Goal: Information Seeking & Learning: Learn about a topic

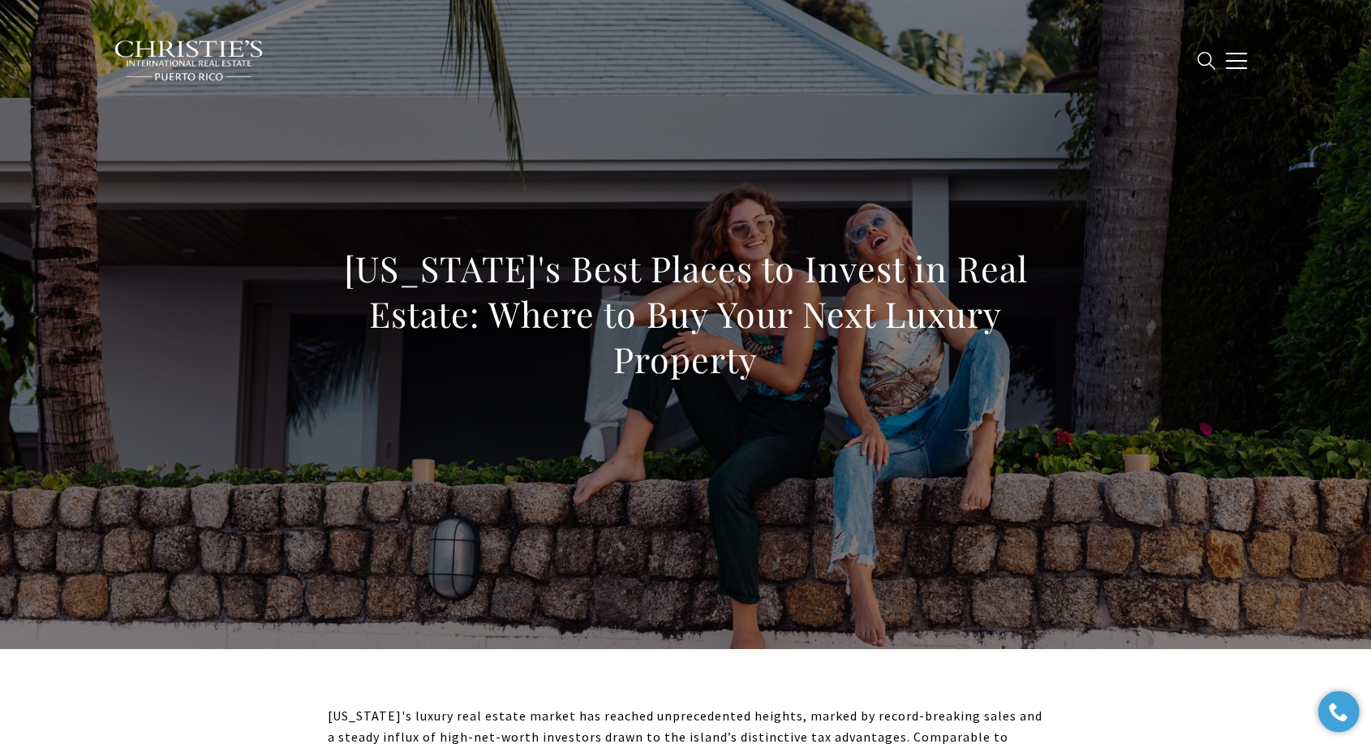
click at [674, 302] on h1 "Puerto Rico's Best Places to Invest in Real Estate: Where to Buy Your Next Luxu…" at bounding box center [686, 314] width 716 height 136
click at [674, 302] on h1 "[US_STATE]'s Best Places to Invest in Real Estate: Where to Buy Your Next Luxur…" at bounding box center [686, 314] width 716 height 136
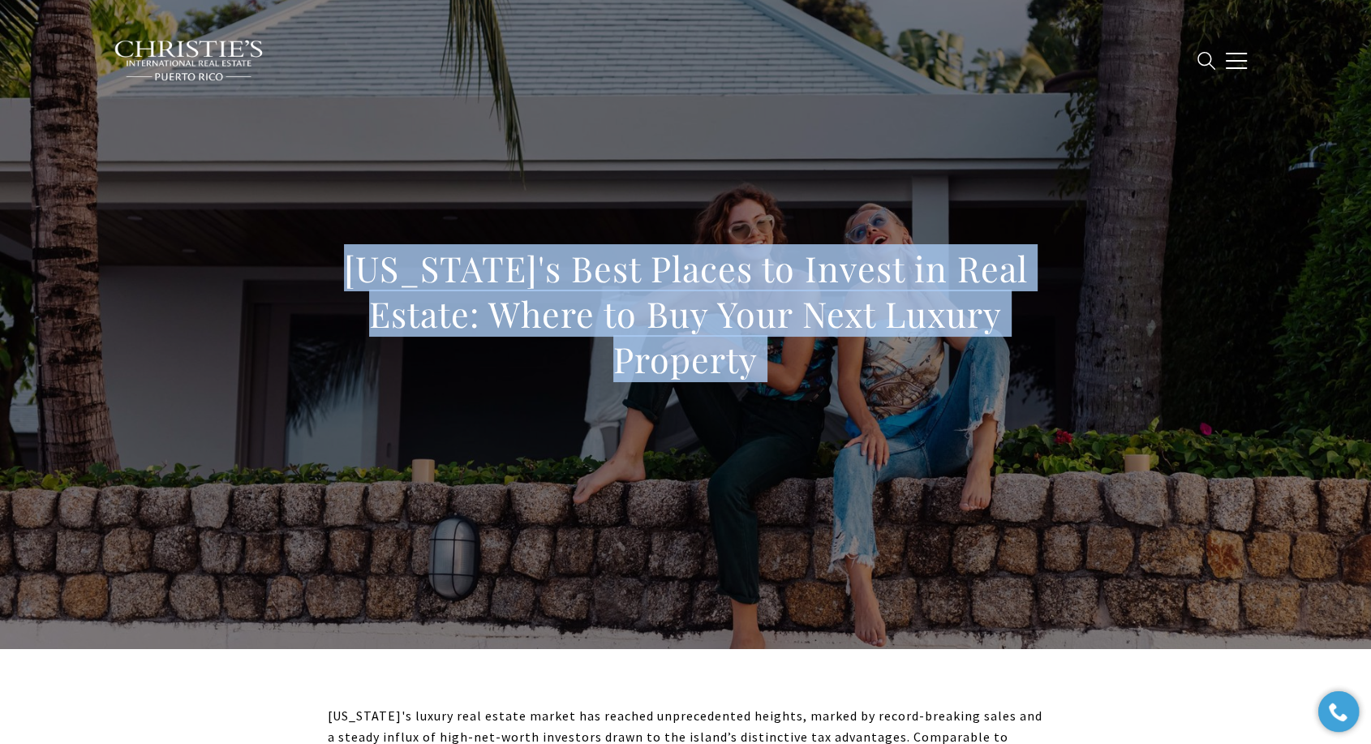
click at [674, 302] on h1 "[US_STATE]'s Best Places to Invest in Real Estate: Where to Buy Your Next Luxur…" at bounding box center [686, 314] width 716 height 136
copy body "[US_STATE]'s Best Places to Invest in Real Estate: Where to Buy Your Next Luxur…"
click at [652, 321] on h1 "[US_STATE]'s Best Places to Invest in Real Estate: Where to Buy Your Next Luxur…" at bounding box center [686, 314] width 716 height 136
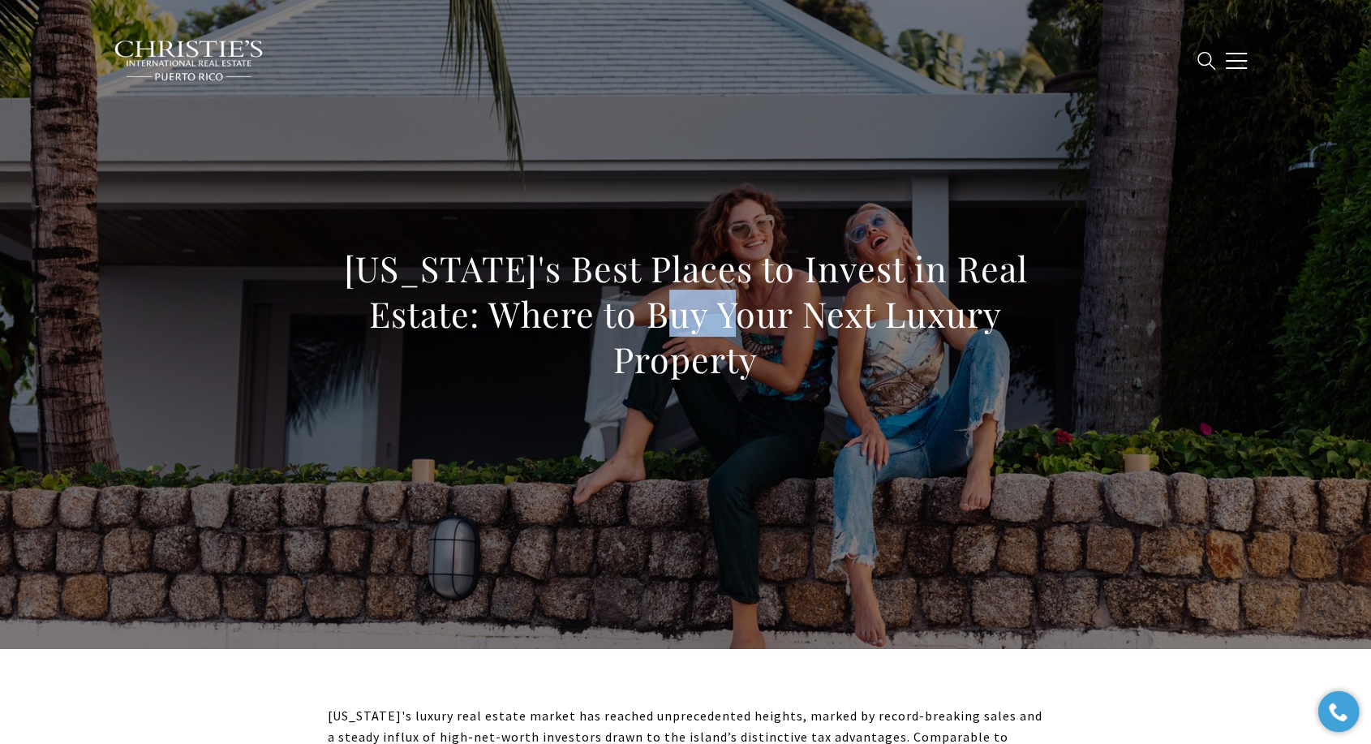
click at [652, 321] on h1 "[US_STATE]'s Best Places to Invest in Real Estate: Where to Buy Your Next Luxur…" at bounding box center [686, 314] width 716 height 136
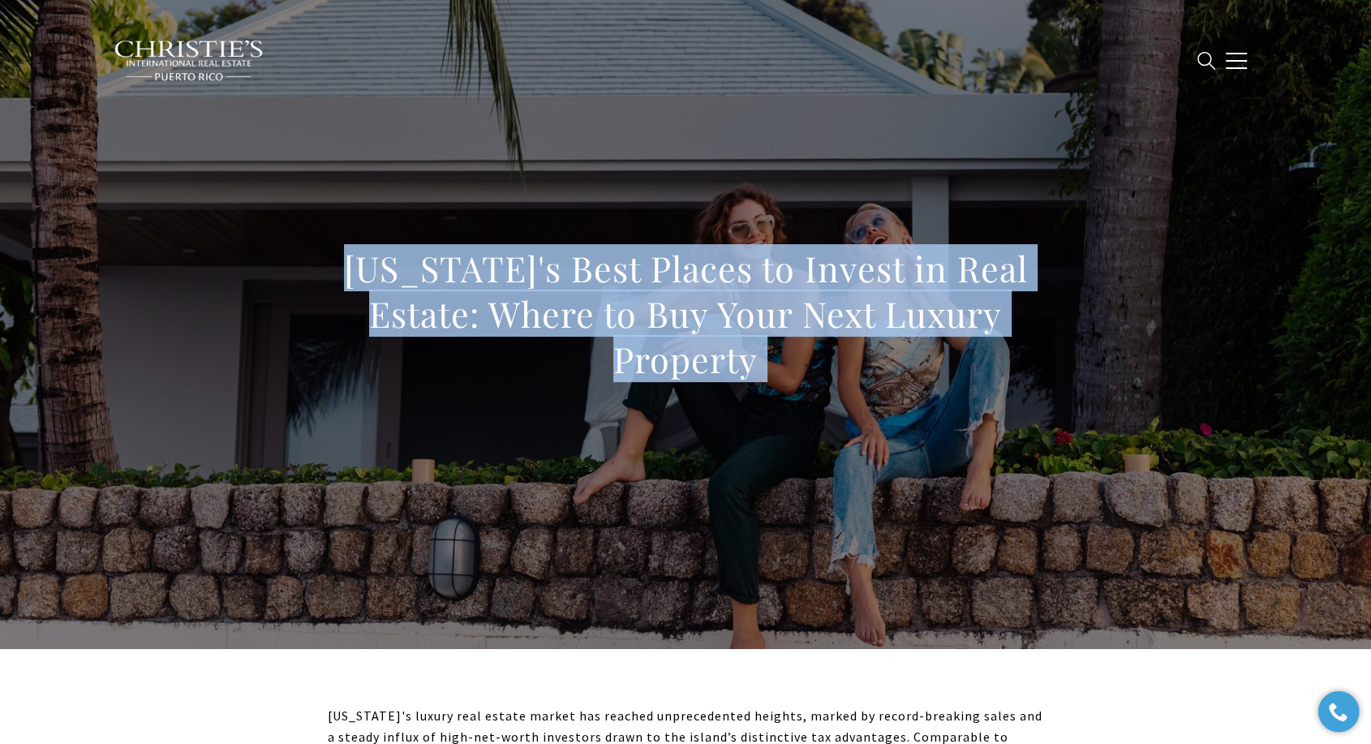
click at [652, 321] on h1 "[US_STATE]'s Best Places to Invest in Real Estate: Where to Buy Your Next Luxur…" at bounding box center [686, 314] width 716 height 136
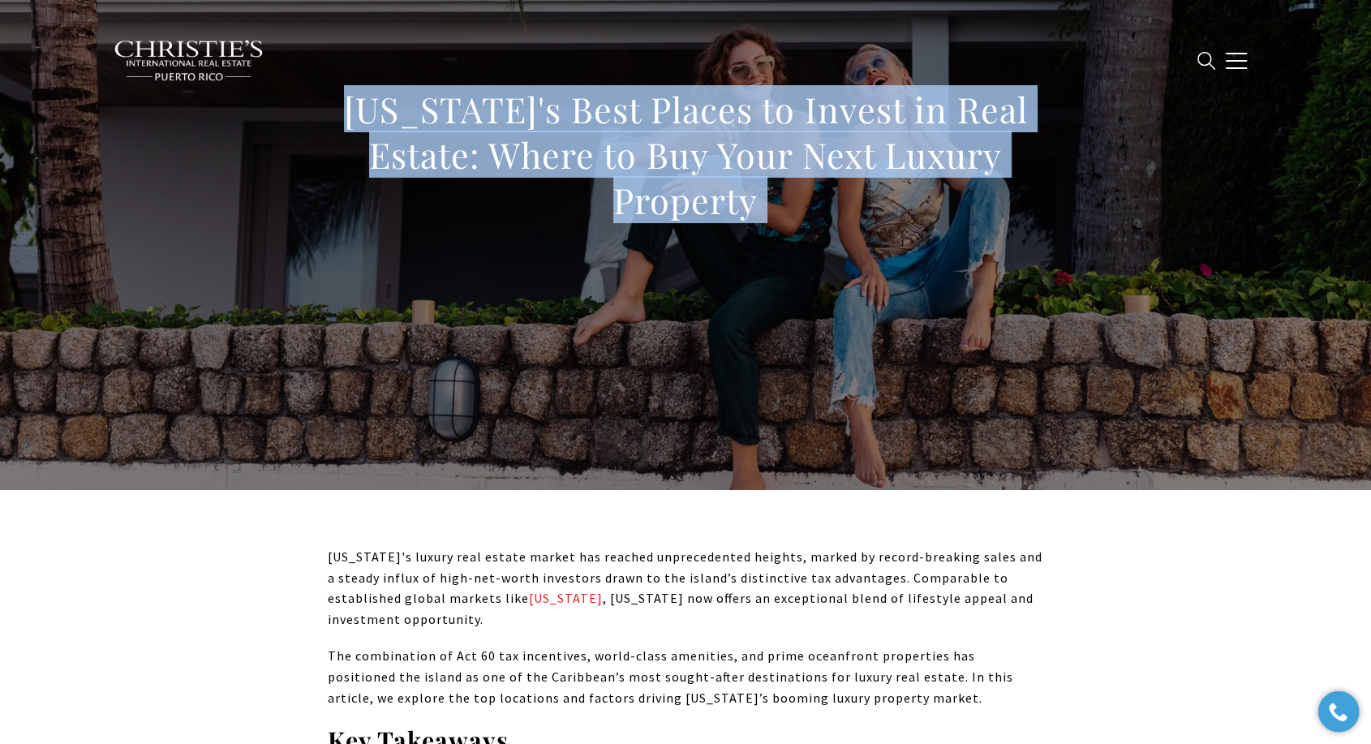
scroll to position [270, 0]
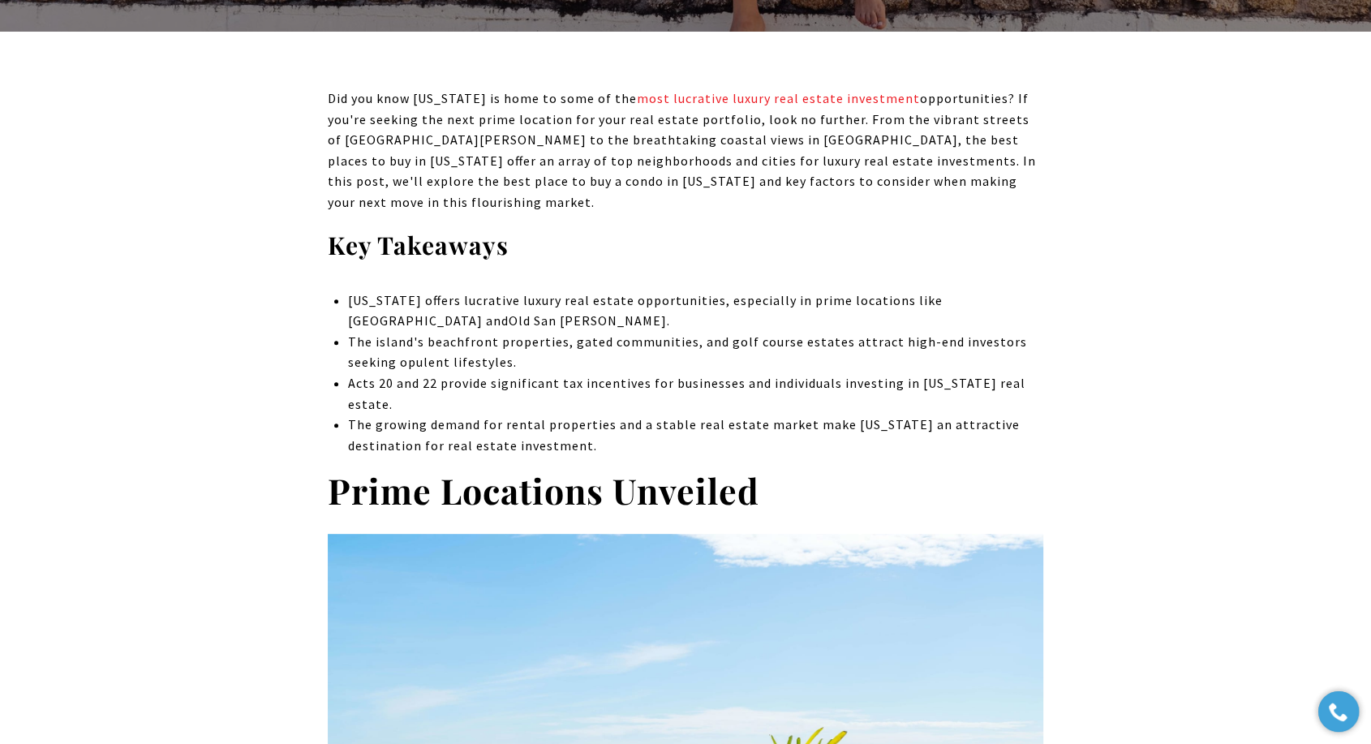
scroll to position [540, 0]
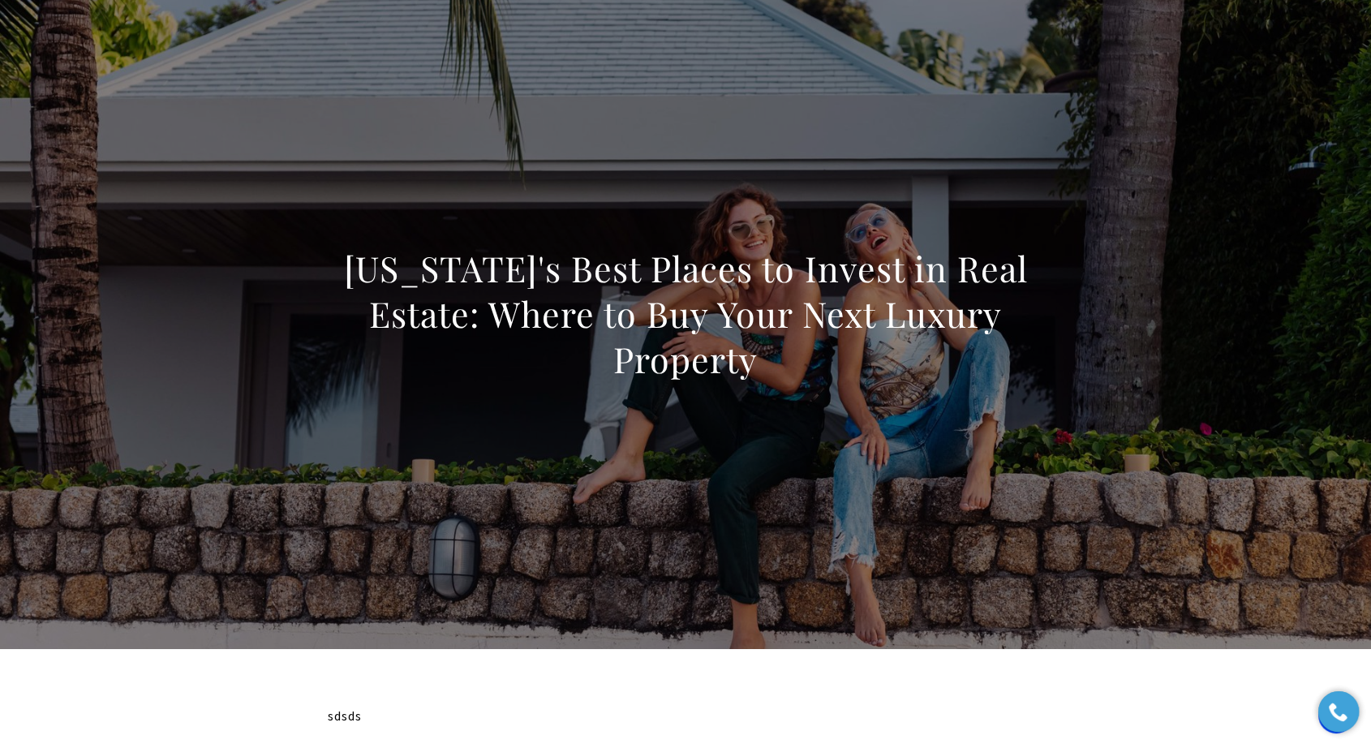
click at [695, 355] on h1 "Puerto Rico's Best Places to Invest in Real Estate: Where to Buy Your Next Luxu…" at bounding box center [686, 314] width 716 height 136
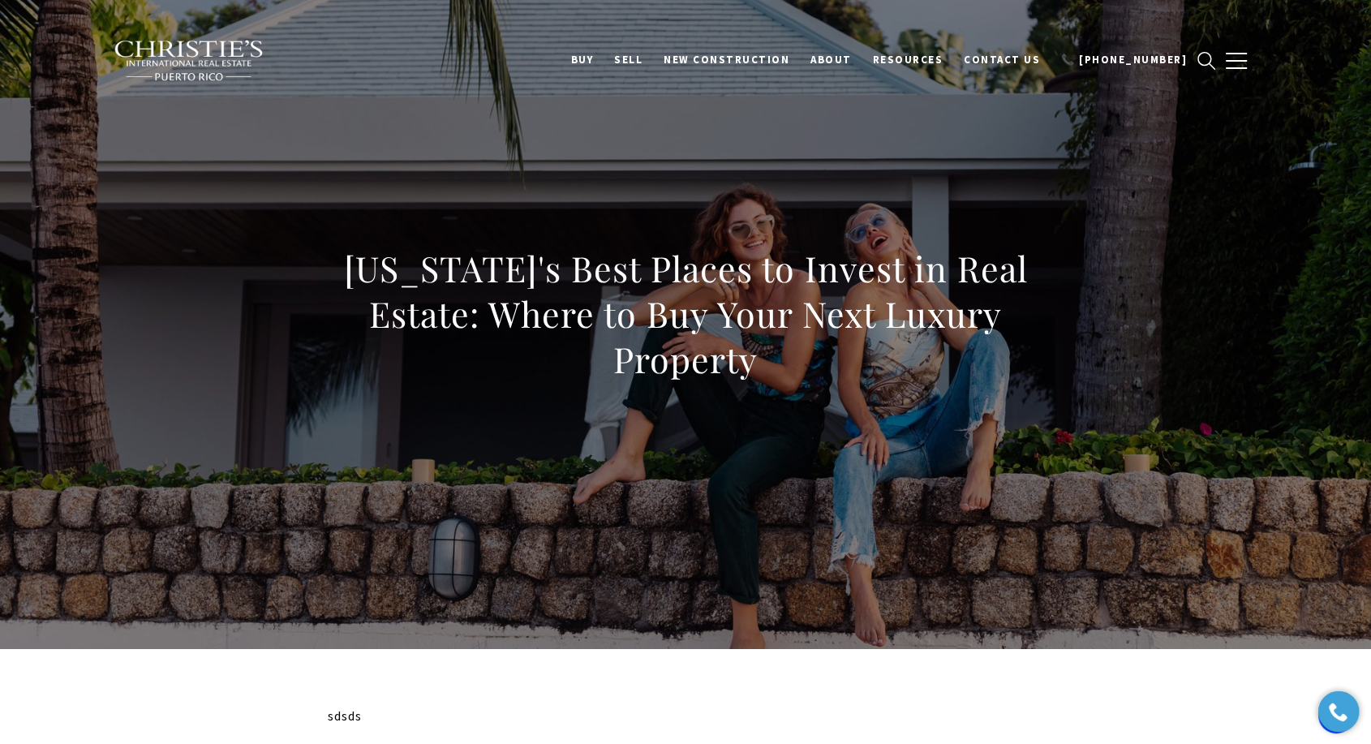
click at [696, 354] on h1 "[US_STATE]'s Best Places to Invest in Real Estate: Where to Buy Your Next Luxur…" at bounding box center [686, 314] width 716 height 136
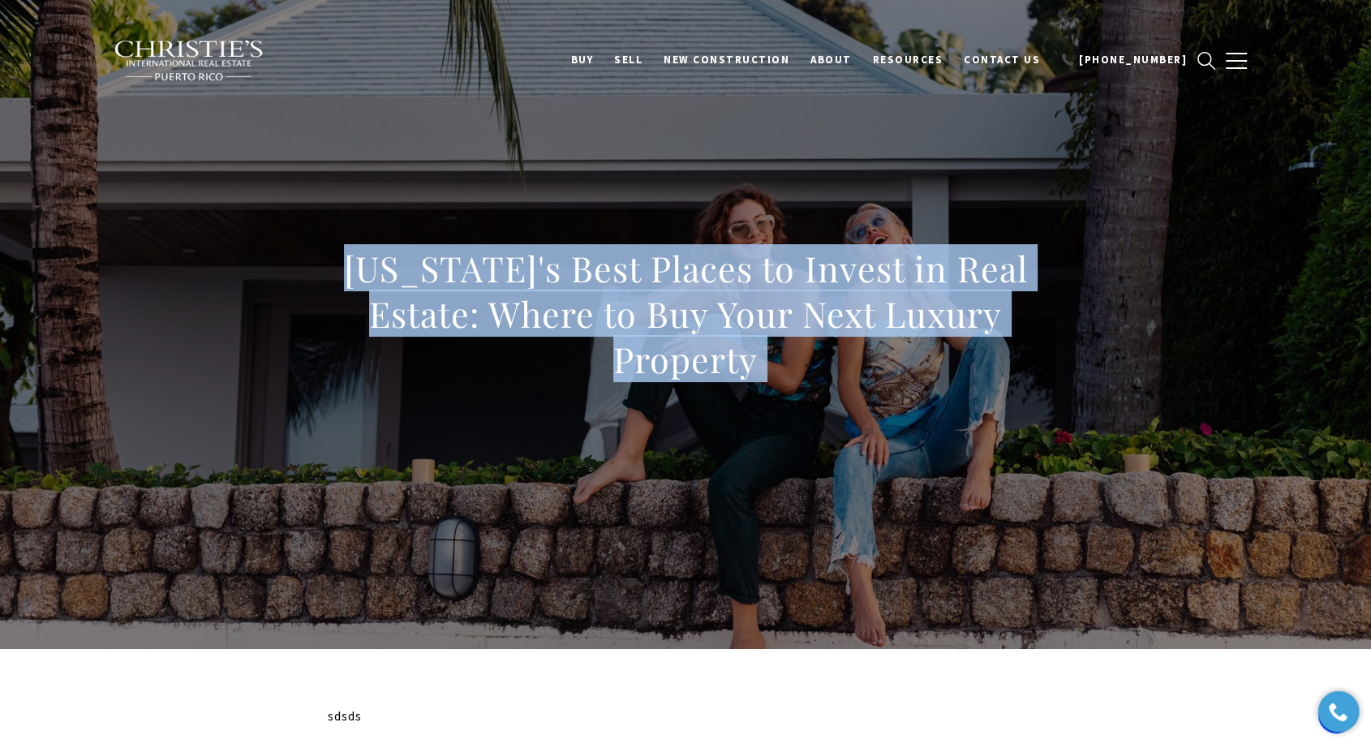
click at [697, 354] on h1 "[US_STATE]'s Best Places to Invest in Real Estate: Where to Buy Your Next Luxur…" at bounding box center [686, 314] width 716 height 136
copy body "[US_STATE]'s Best Places to Invest in Real Estate: Where to Buy Your Next Luxur…"
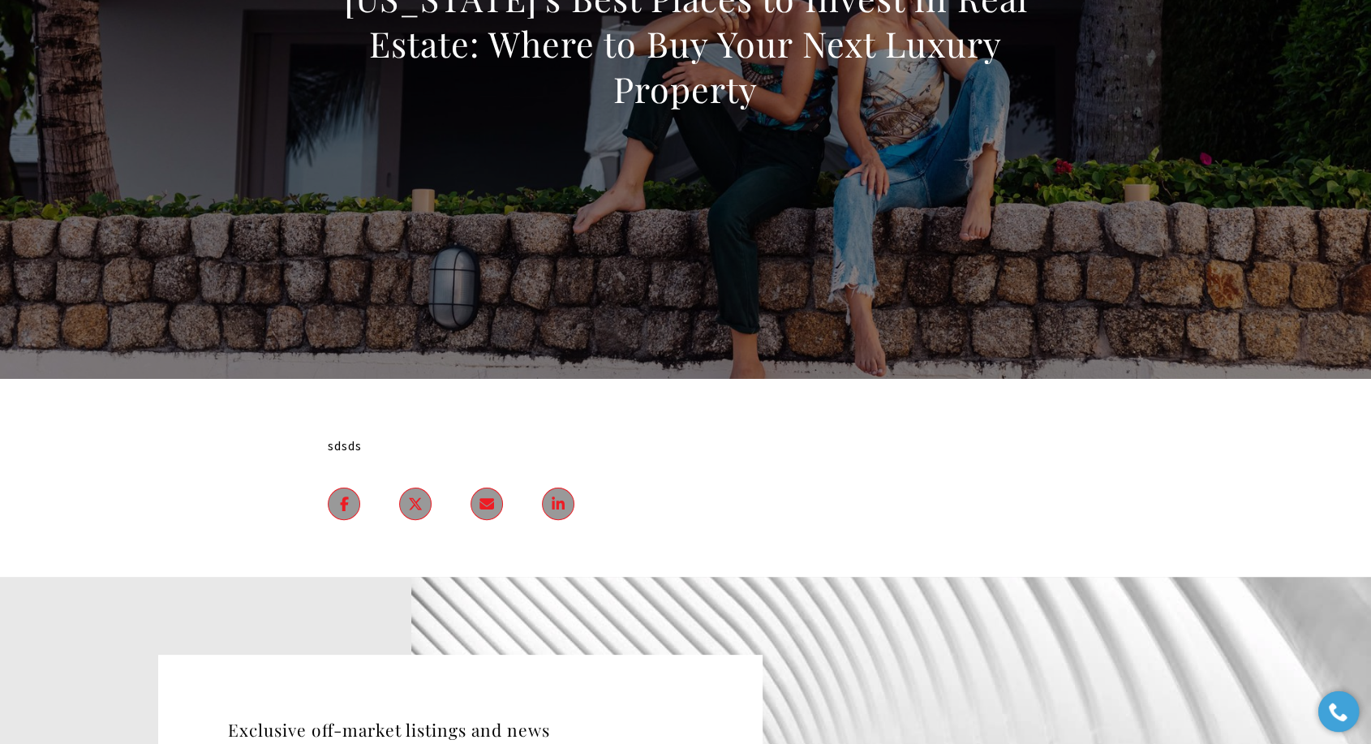
click at [609, 34] on h1 "Puerto Rico's Best Places to Invest in Real Estate: Where to Buy Your Next Luxu…" at bounding box center [686, 44] width 716 height 136
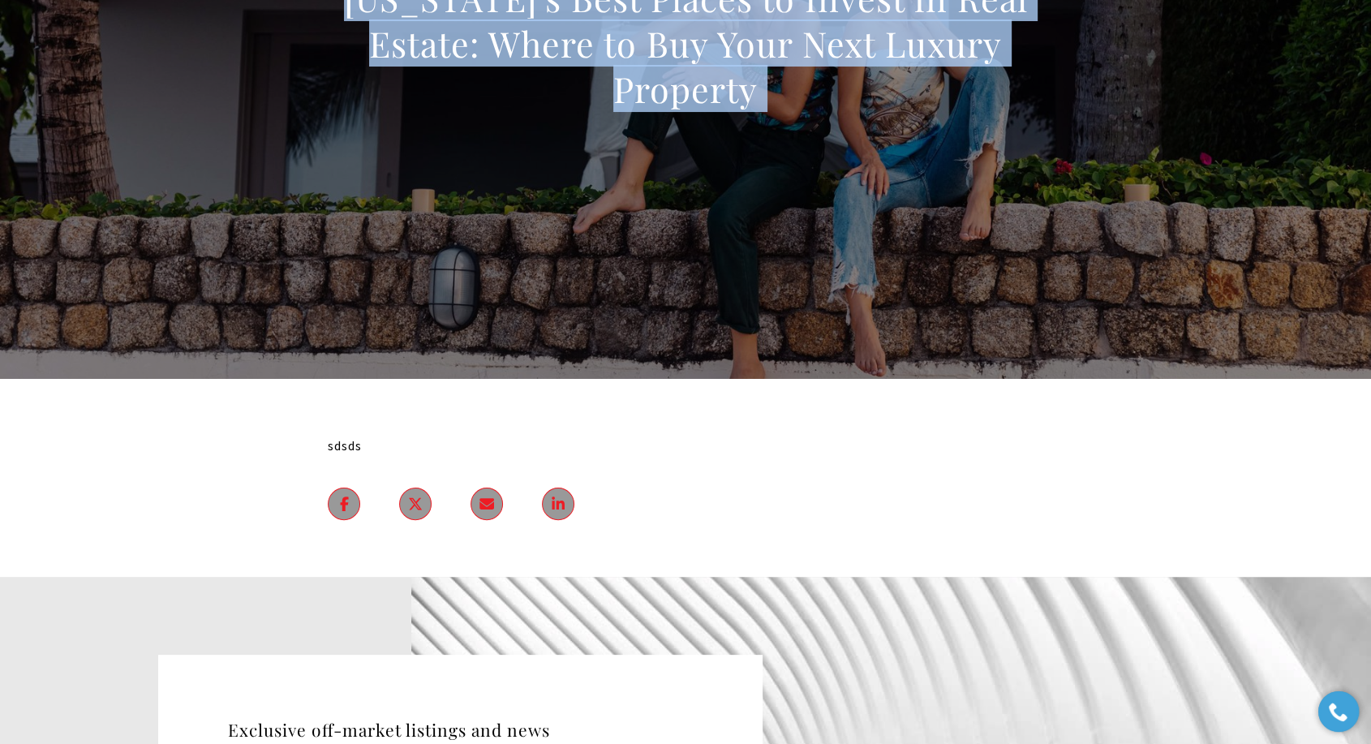
click at [609, 34] on h1 "[US_STATE]'s Best Places to Invest in Real Estate: Where to Buy Your Next Luxur…" at bounding box center [686, 44] width 716 height 136
copy body "[US_STATE]'s Best Places to Invest in Real Estate: Where to Buy Your Next Luxur…"
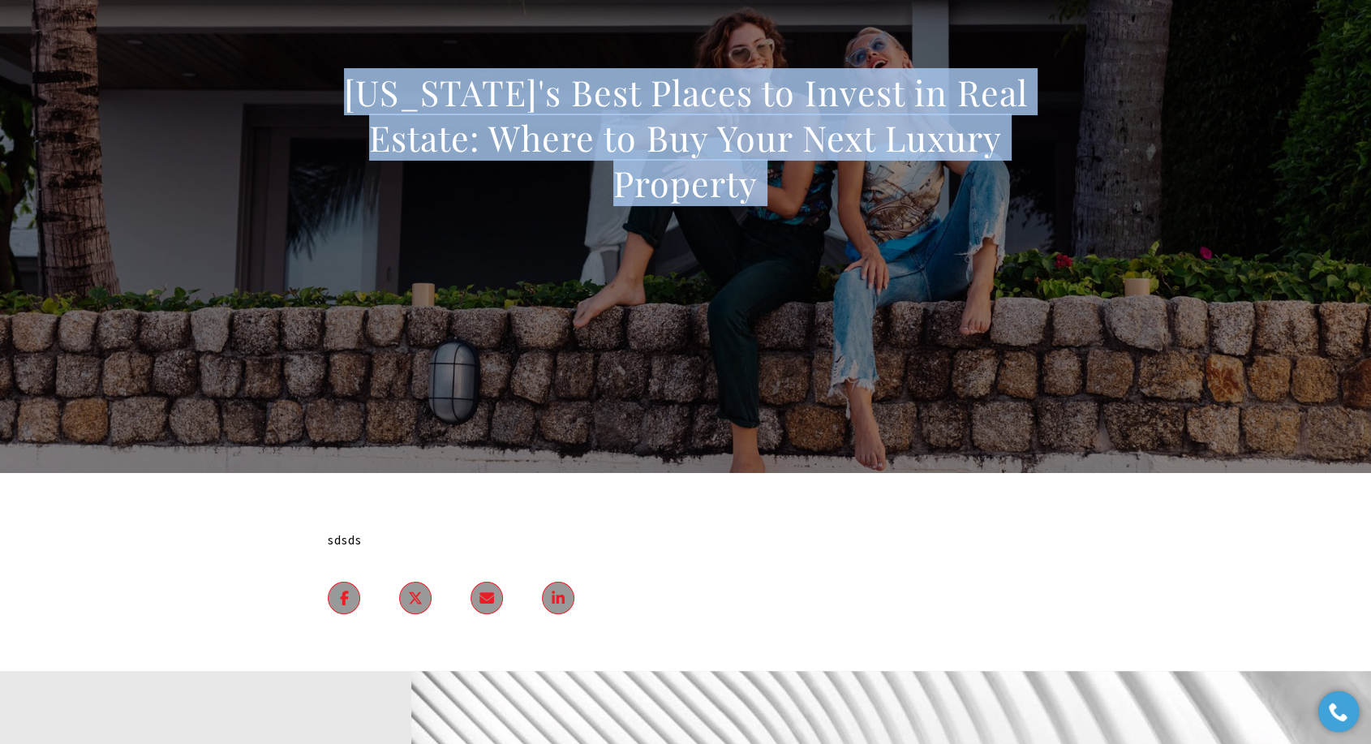
scroll to position [90, 0]
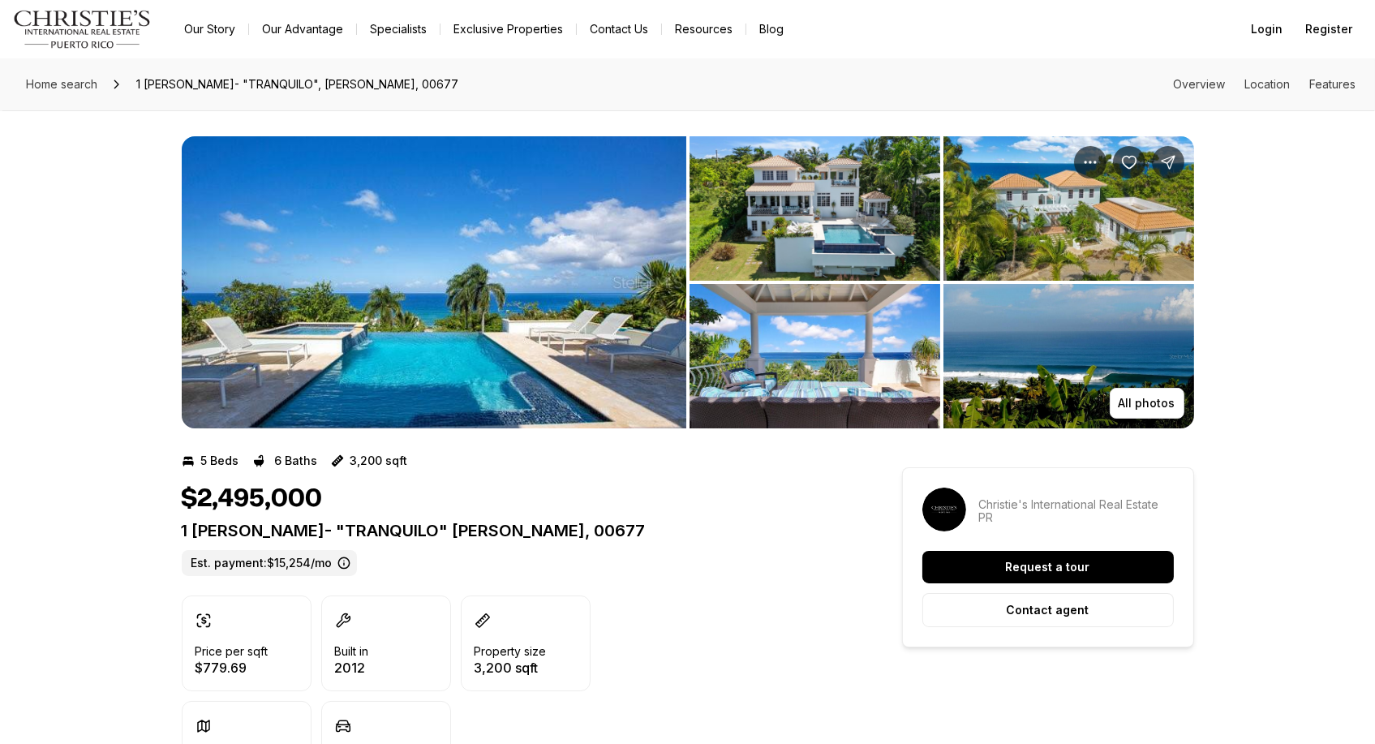
click at [398, 545] on div "1 [PERSON_NAME]- "TRANQUILO" [PERSON_NAME], 00677 Est. payment: $15,254/mo" at bounding box center [513, 548] width 662 height 55
click at [409, 531] on p "1 [PERSON_NAME]- "TRANQUILO" [PERSON_NAME], 00677" at bounding box center [513, 530] width 662 height 19
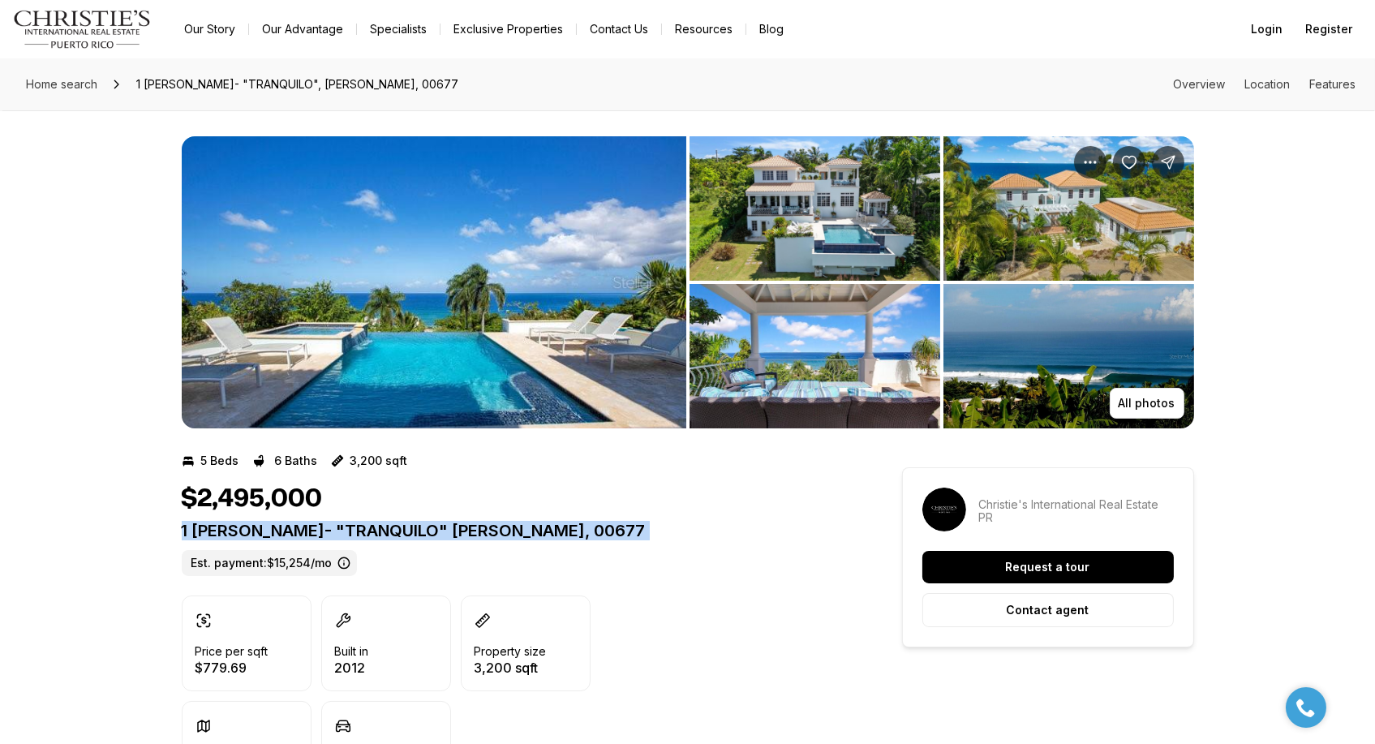
click at [410, 530] on p "1 [PERSON_NAME]- "TRANQUILO" [PERSON_NAME], 00677" at bounding box center [513, 530] width 662 height 19
copy p "1 [PERSON_NAME]- "TRANQUILO" [PERSON_NAME], 00677"
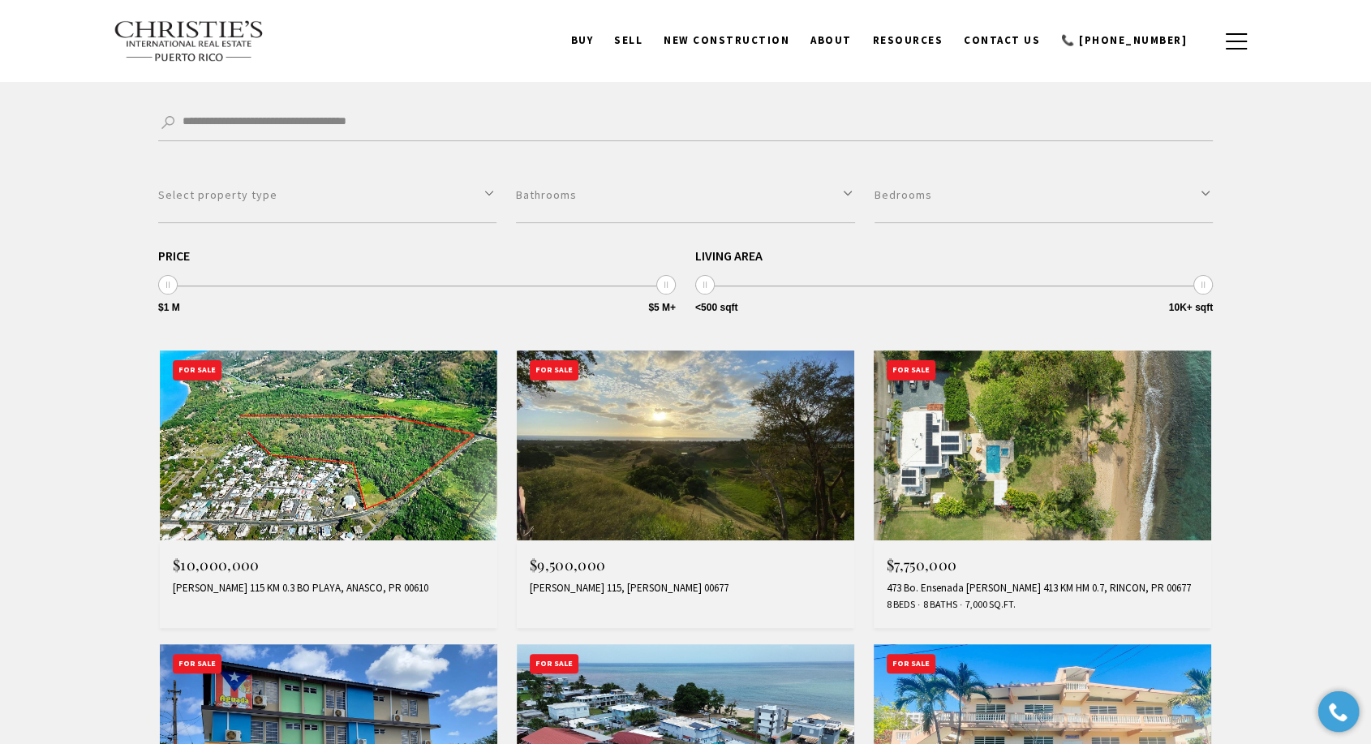
scroll to position [360, 0]
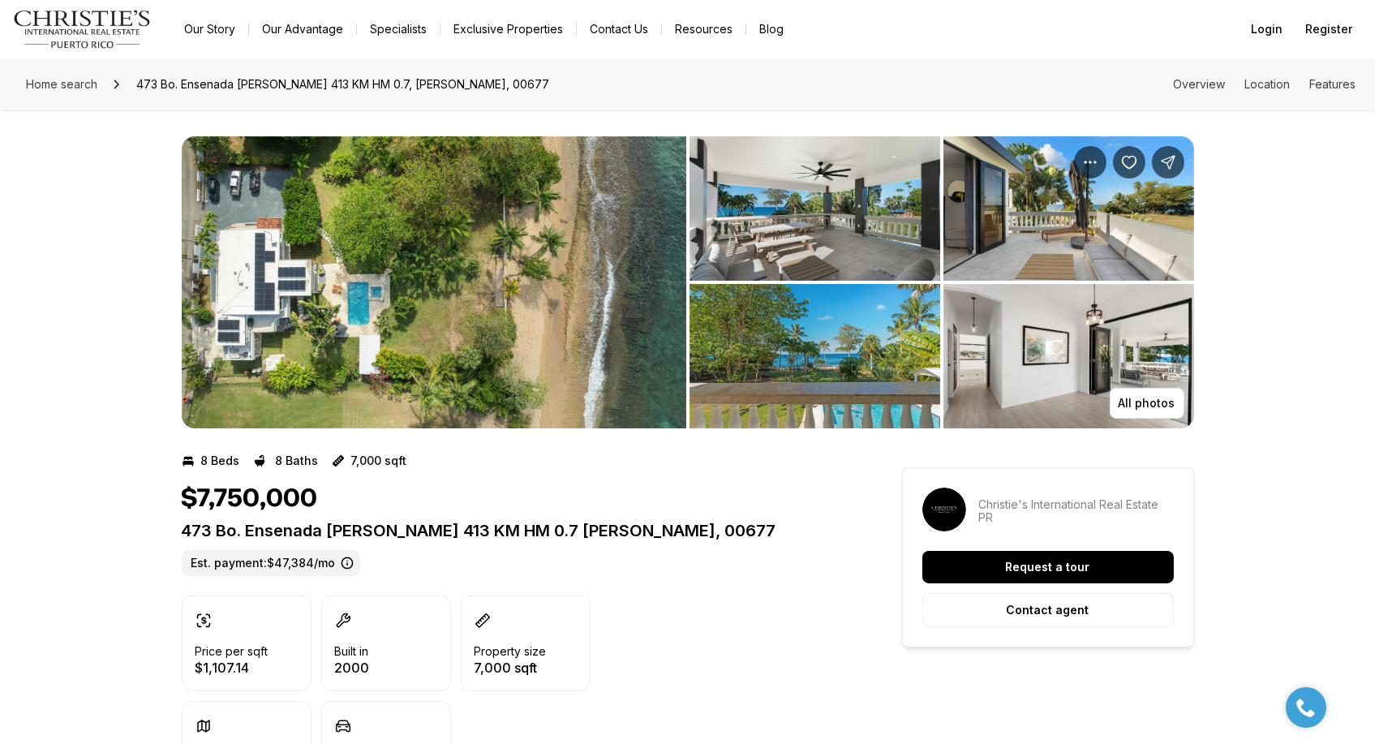
click at [515, 530] on p "473 Bo. Ensenada CARR 413 KM HM 0.7 RINCON PR, 00677" at bounding box center [513, 530] width 662 height 19
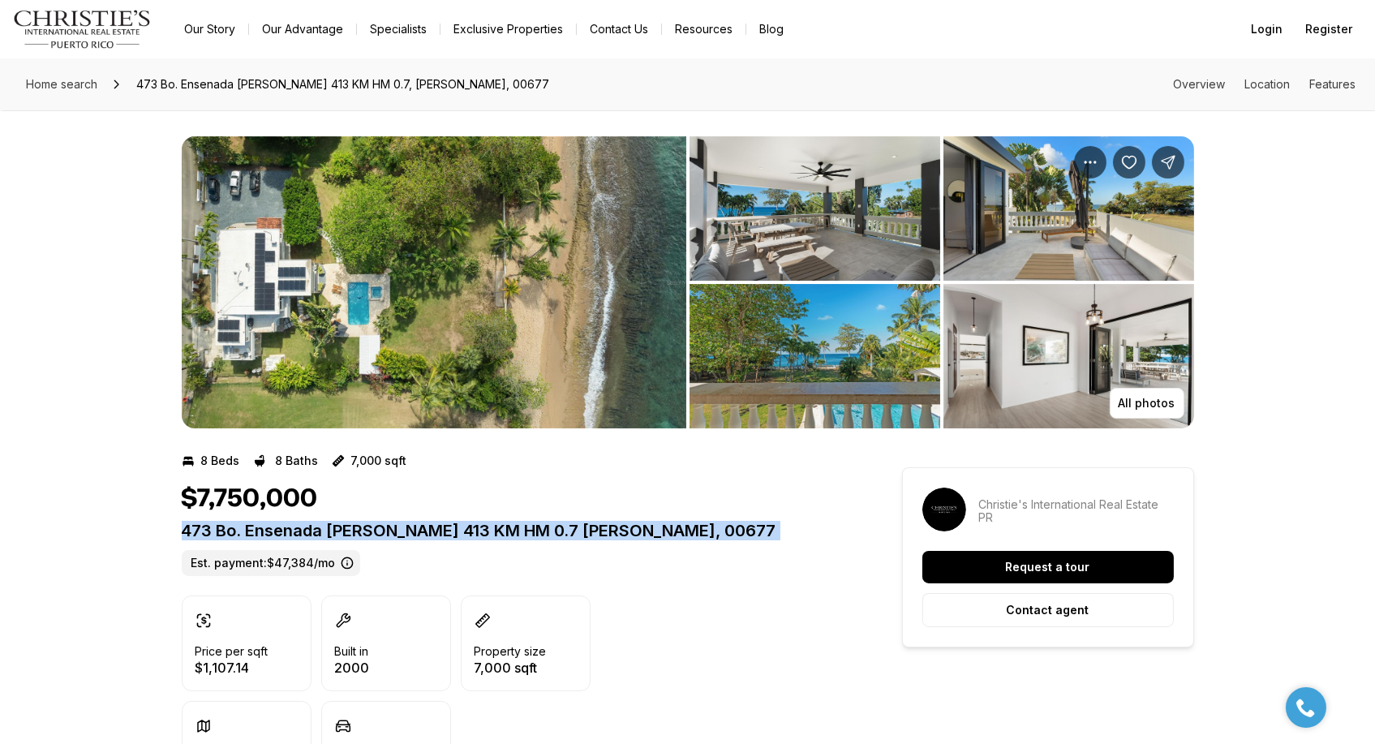
click at [515, 530] on p "473 Bo. Ensenada CARR 413 KM HM 0.7 RINCON PR, 00677" at bounding box center [513, 530] width 662 height 19
copy p "473 Bo. Ensenada CARR 413 KM HM 0.7 RINCON PR, 00677"
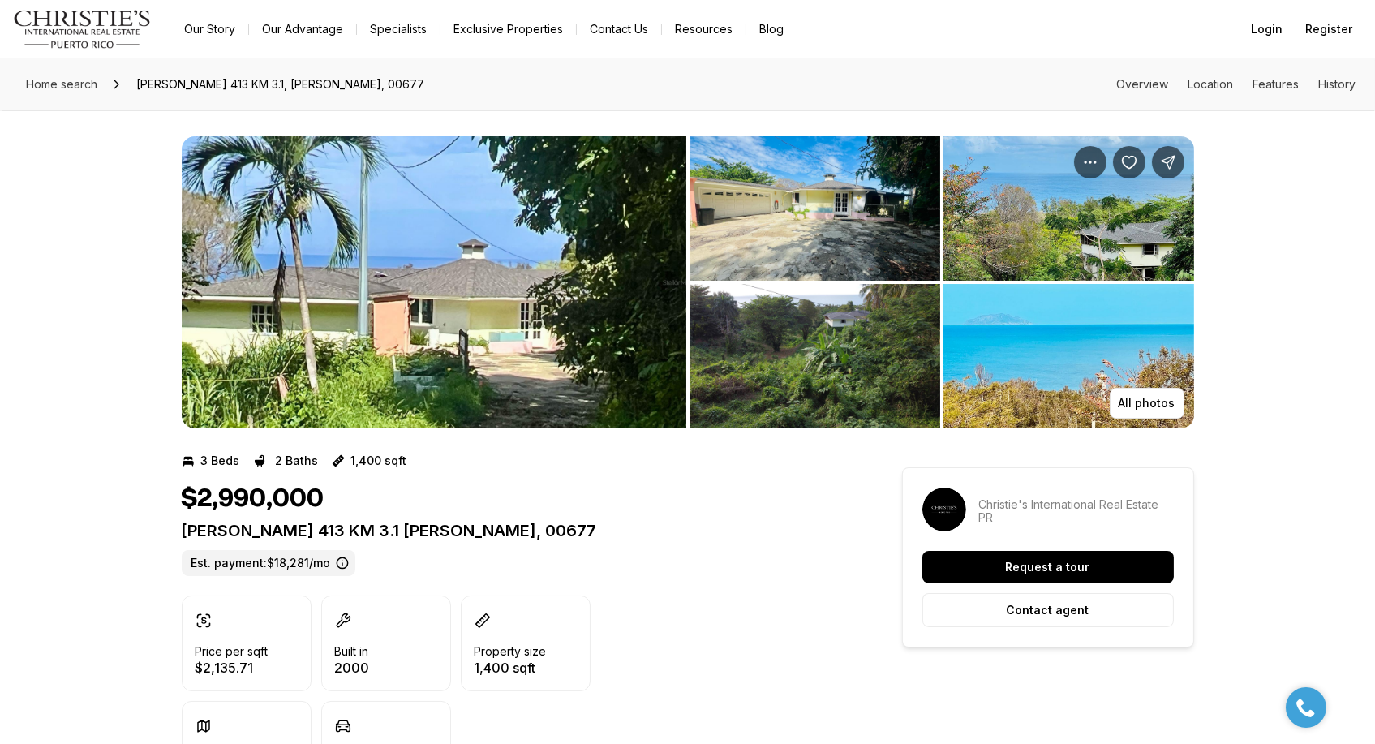
click at [392, 528] on p "[PERSON_NAME] 413 KM 3.1 [PERSON_NAME], 00677" at bounding box center [513, 530] width 662 height 19
click at [392, 528] on p "Carr 413 KM 3.1 RINCON PR, 00677" at bounding box center [513, 530] width 662 height 19
copy p "Carr 413 KM 3.1 RINCON PR, 00677"
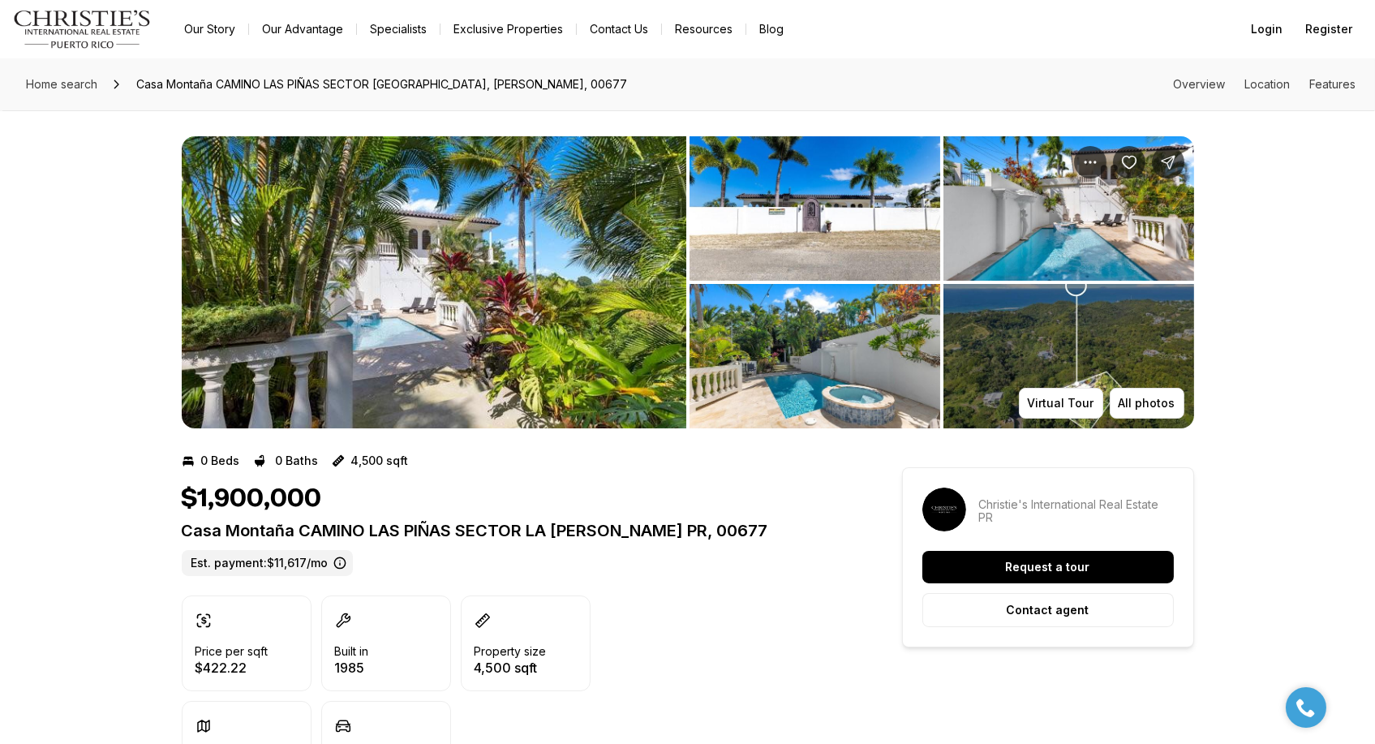
click at [495, 536] on p "Casa Montaña CAMINO LAS PIÑAS SECTOR LA JOYA RINCON PR, 00677" at bounding box center [513, 530] width 662 height 19
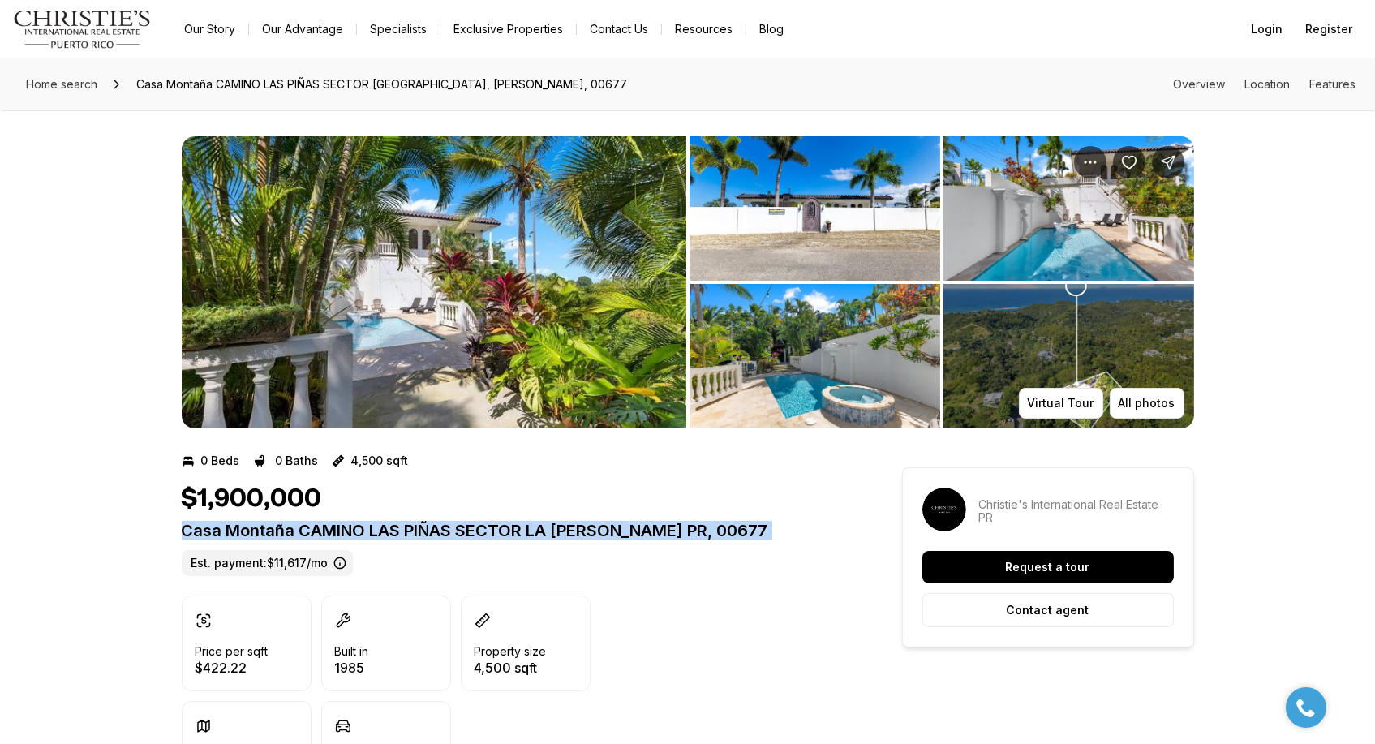
click at [495, 536] on p "Casa Montaña CAMINO LAS PIÑAS SECTOR LA JOYA RINCON PR, 00677" at bounding box center [513, 530] width 662 height 19
copy p "Casa Montaña CAMINO LAS PIÑAS SECTOR LA JOYA RINCON PR, 00677"
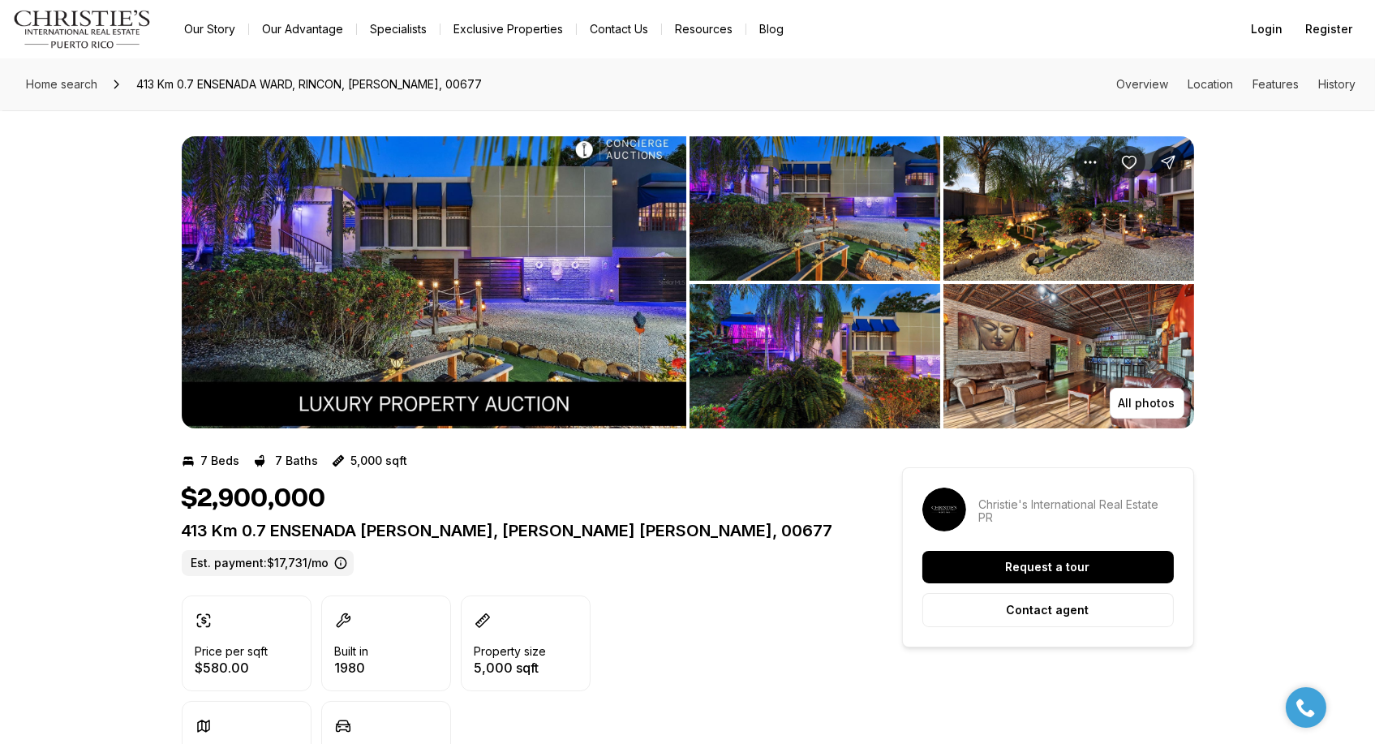
click at [514, 530] on p "413 Km 0.7 ENSENADA [PERSON_NAME], [PERSON_NAME] [PERSON_NAME], 00677" at bounding box center [513, 530] width 662 height 19
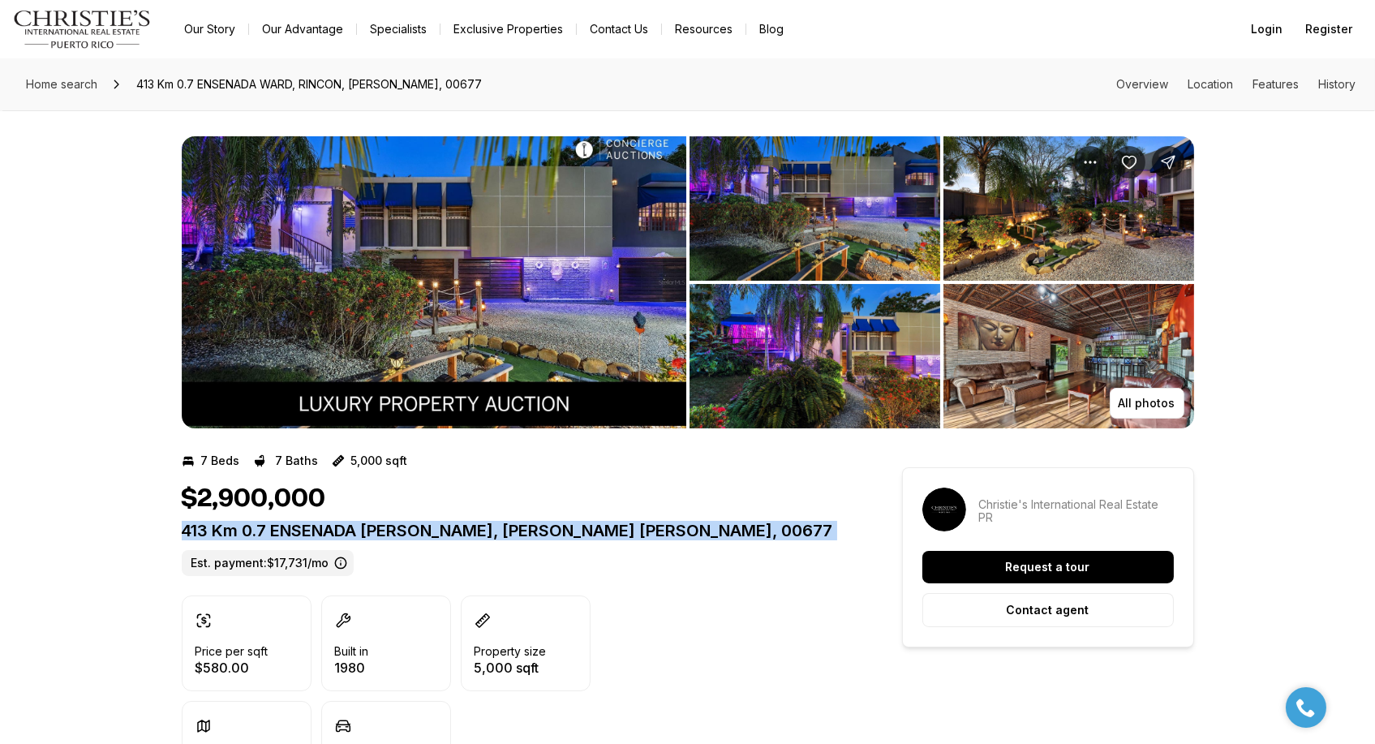
drag, startPoint x: 514, startPoint y: 530, endPoint x: 519, endPoint y: 553, distance: 24.0
click at [514, 530] on p "413 Km 0.7 ENSENADA [PERSON_NAME], [PERSON_NAME] [PERSON_NAME], 00677" at bounding box center [513, 530] width 662 height 19
copy p "413 Km 0.7 ENSENADA [PERSON_NAME], [PERSON_NAME] [PERSON_NAME], 00677"
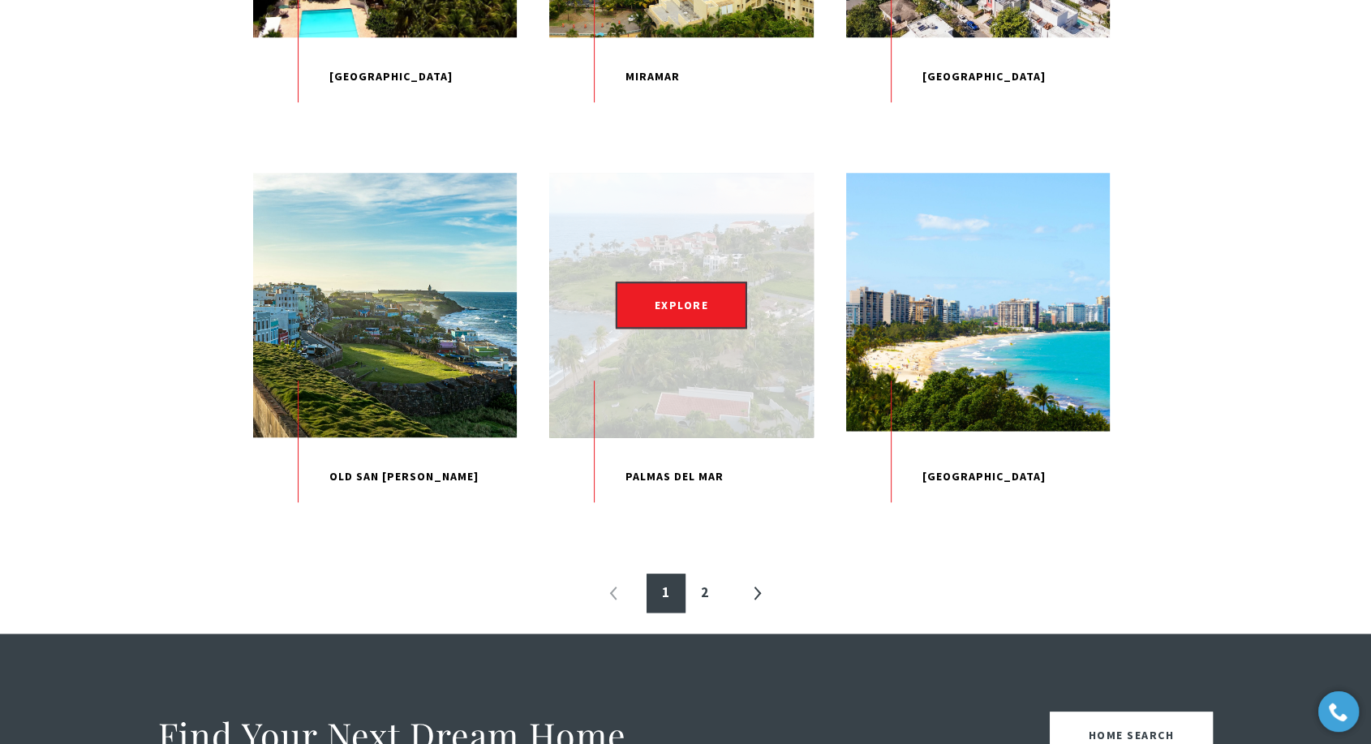
scroll to position [1623, 0]
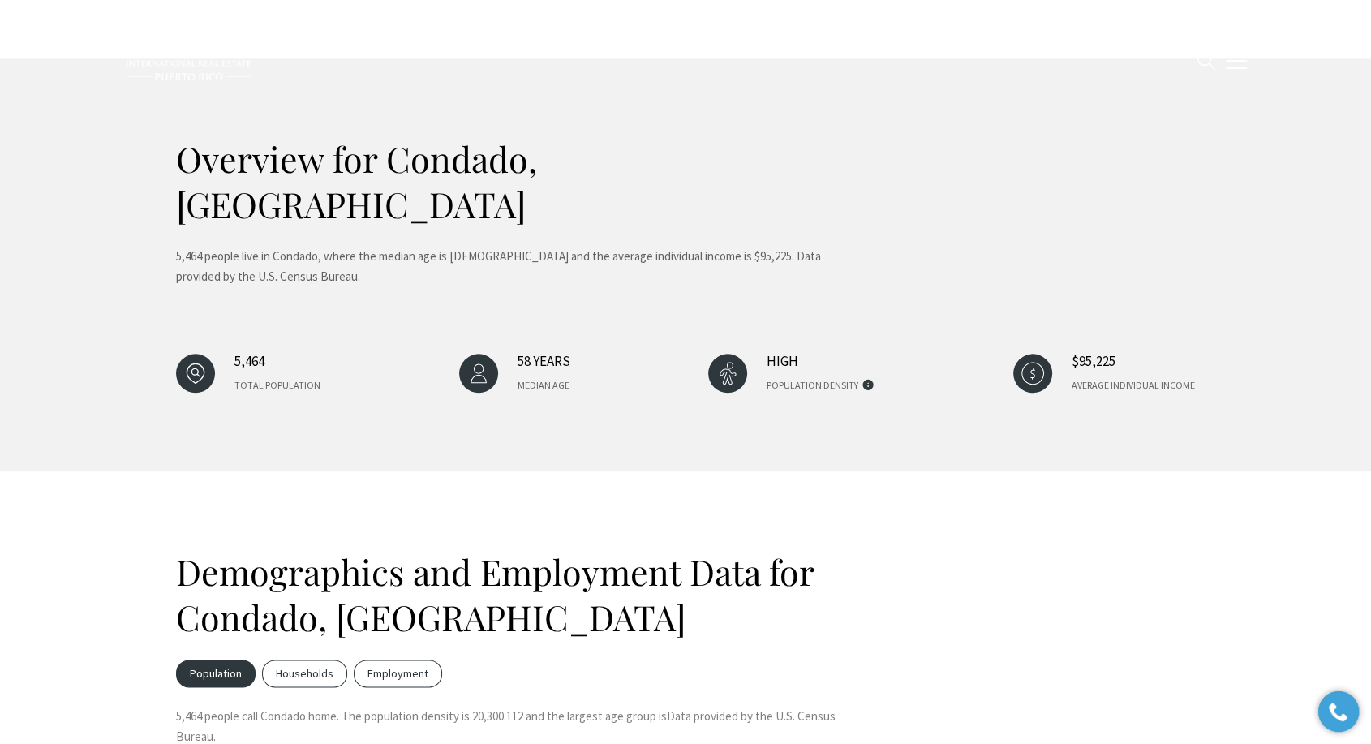
type input "**********"
type input "*********"
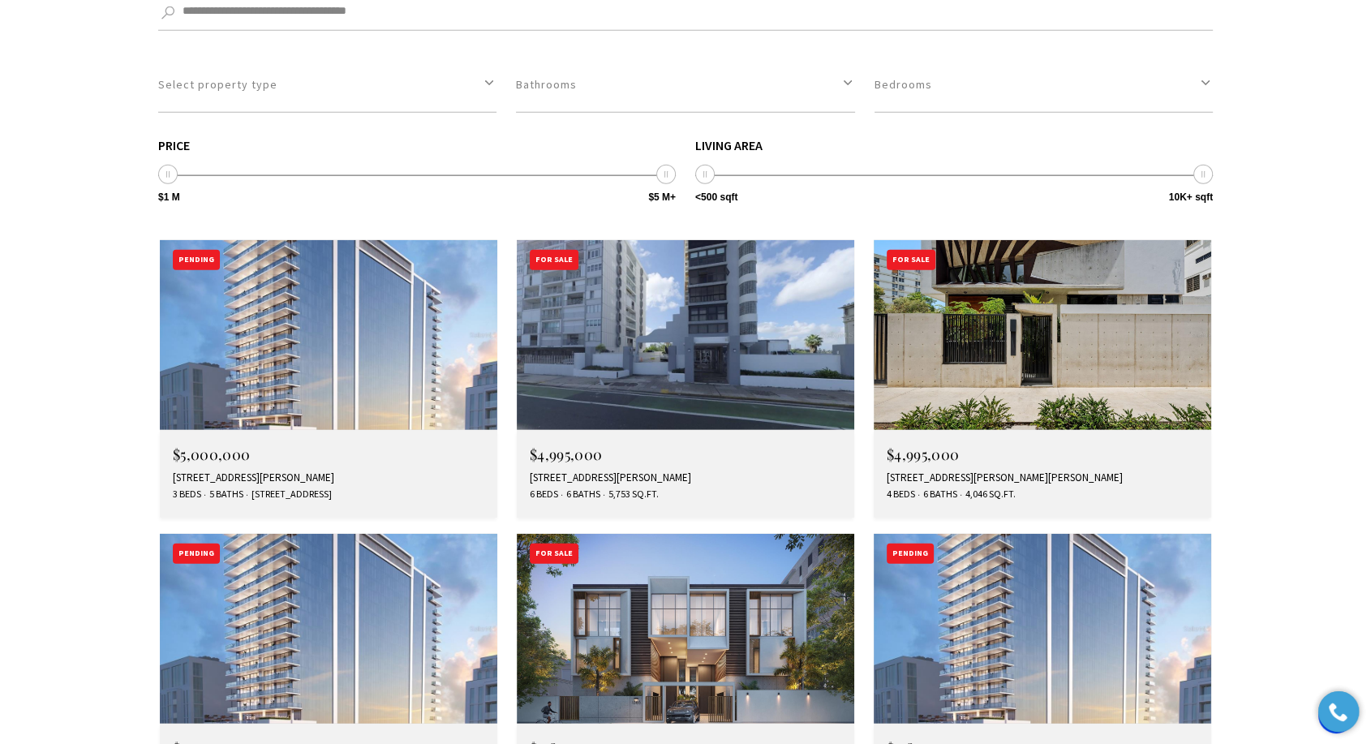
scroll to position [4508, 0]
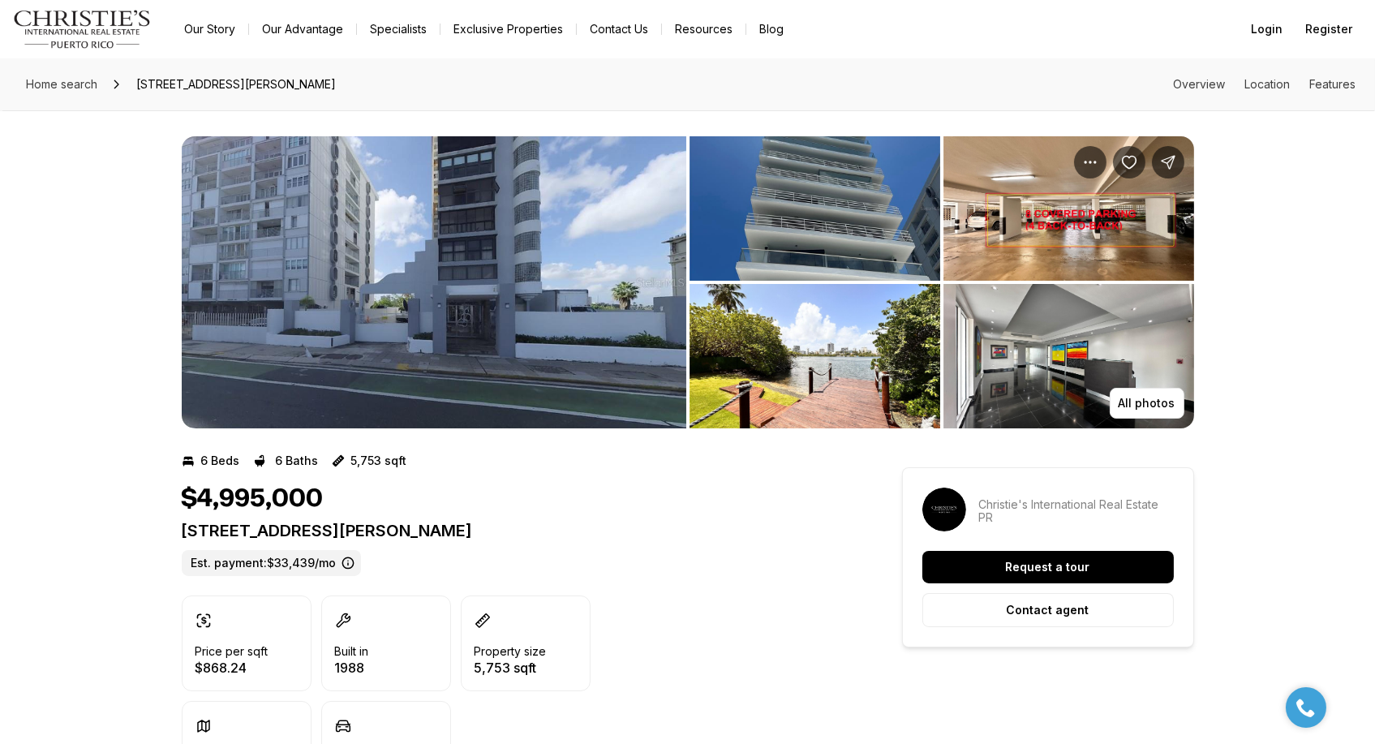
click at [425, 536] on p "25R AVE ASFHORD #PH17 SAN JUAN PR, 00907" at bounding box center [513, 530] width 662 height 19
copy p "25R AVE ASFHORD #PH17 SAN JUAN PR, 00907"
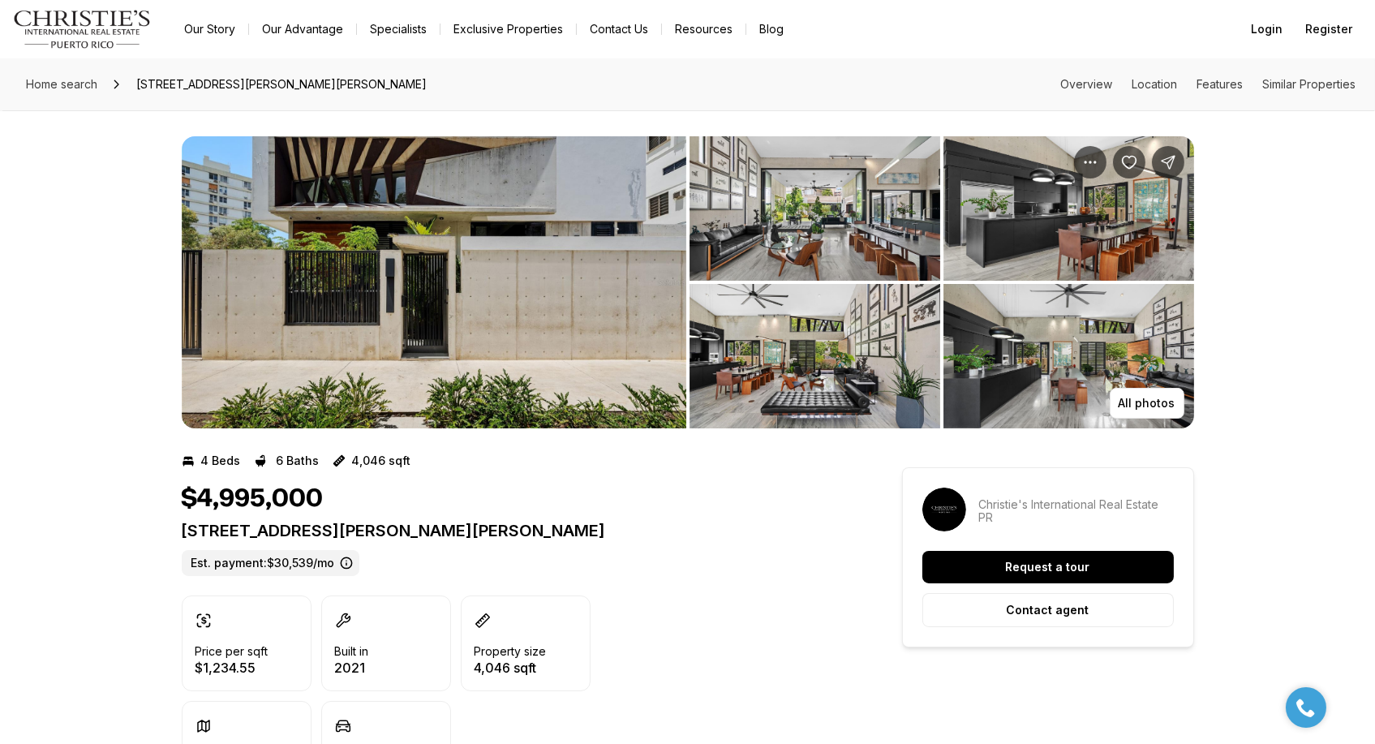
click at [426, 533] on p "[STREET_ADDRESS][PERSON_NAME][PERSON_NAME]" at bounding box center [513, 530] width 662 height 19
click at [426, 533] on p "1211 LUCHETTI SAN JUAN PR, 00907" at bounding box center [513, 530] width 662 height 19
copy p "1211 LUCHETTI SAN JUAN PR, 00907"
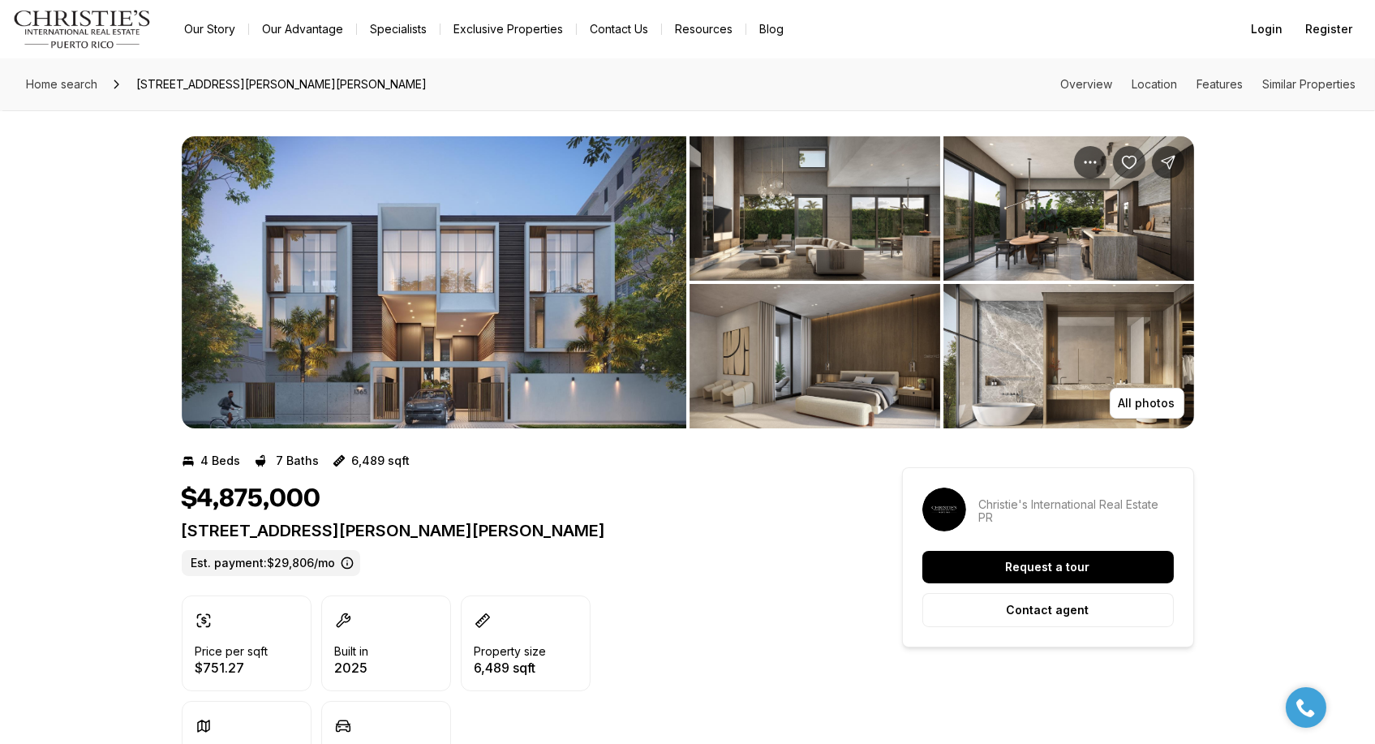
click at [487, 524] on p "[STREET_ADDRESS][PERSON_NAME][PERSON_NAME]" at bounding box center [513, 530] width 662 height 19
copy p "[STREET_ADDRESS][PERSON_NAME][PERSON_NAME]"
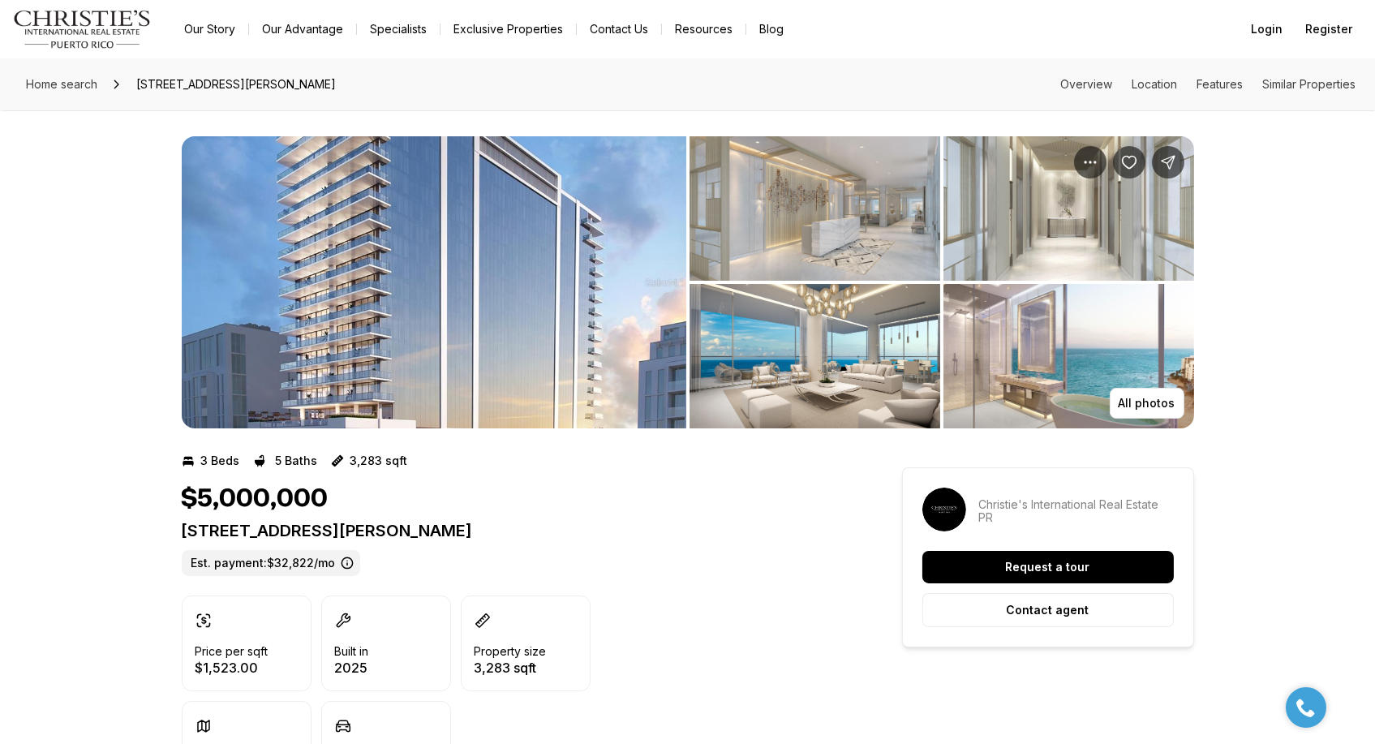
click at [536, 527] on p "1149 ASHFORD AVENUE VANDERBILT RESIDENCES #2004 SAN JUAN PR, 00907" at bounding box center [513, 530] width 662 height 19
copy p "1149 ASHFORD AVENUE VANDERBILT RESIDENCES #2004 SAN JUAN PR, 00907"
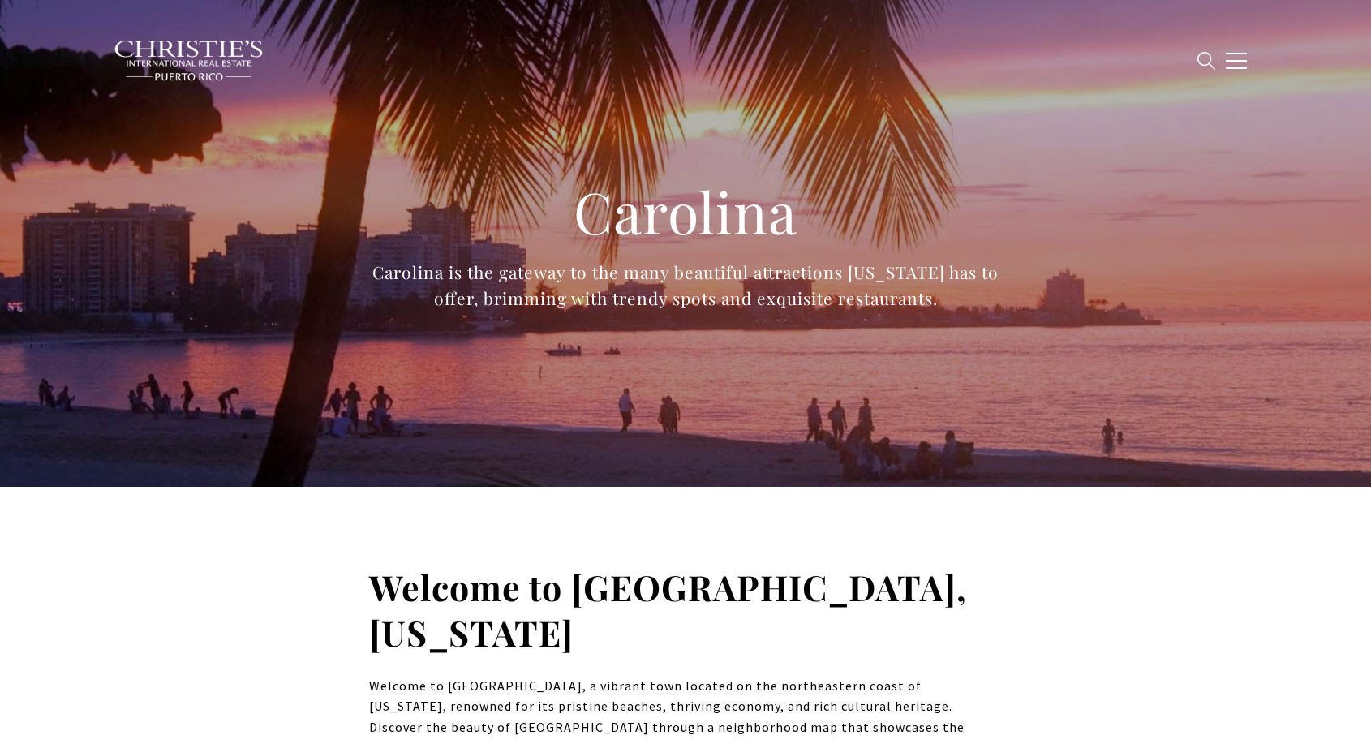
type input "**********"
type input "*********"
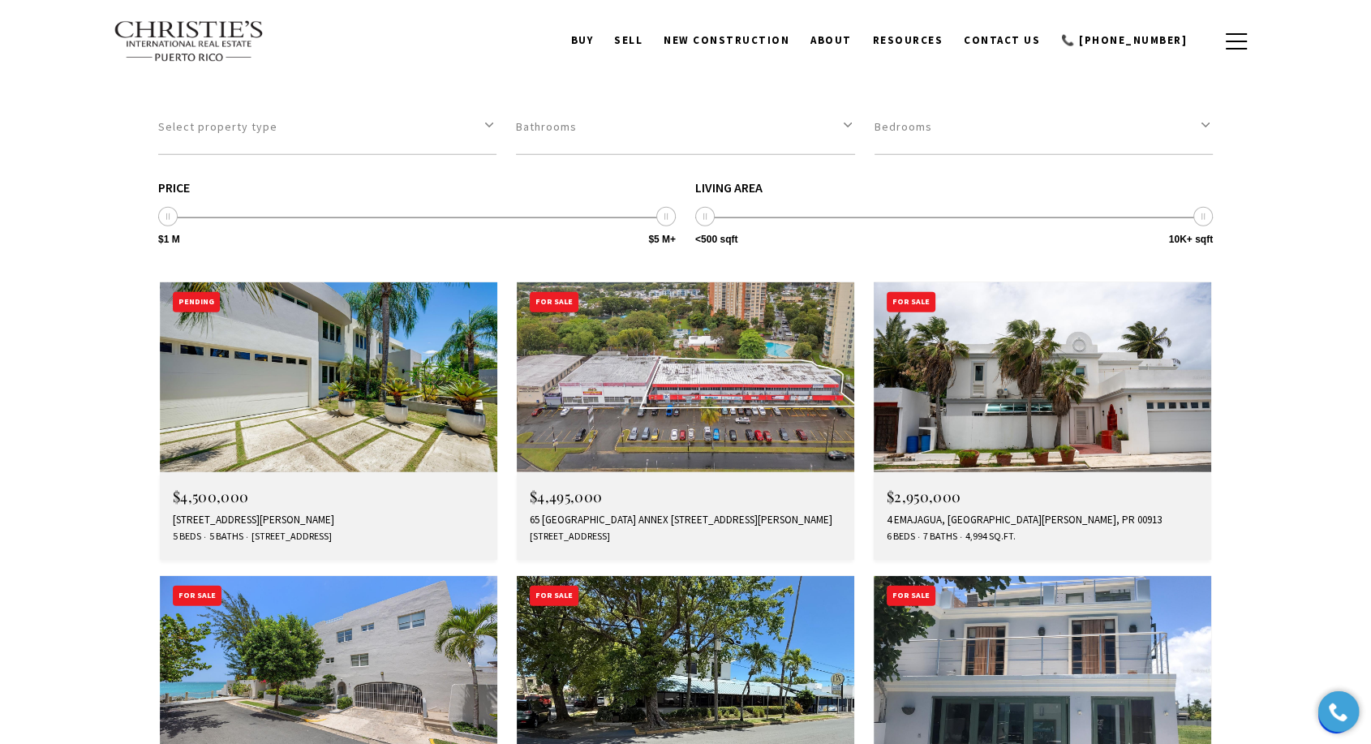
scroll to position [4328, 0]
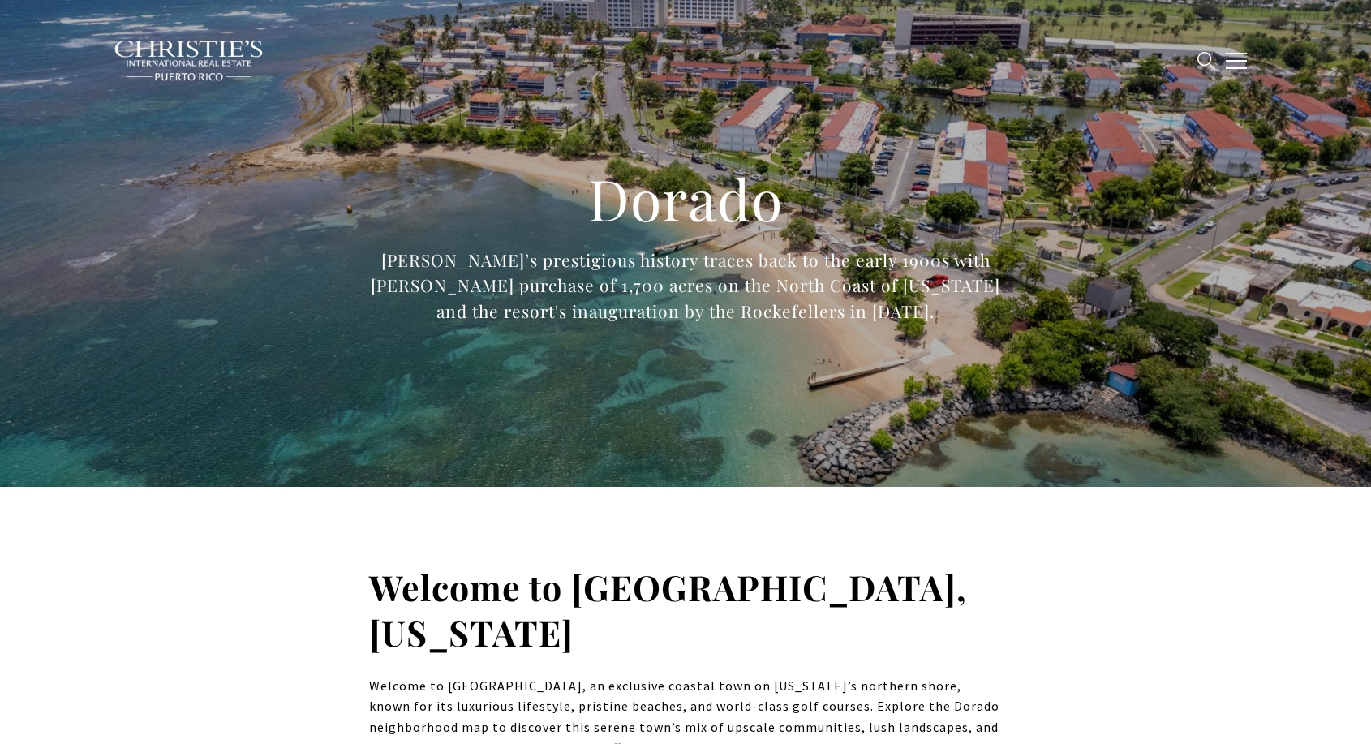
type input "**********"
type input "*********"
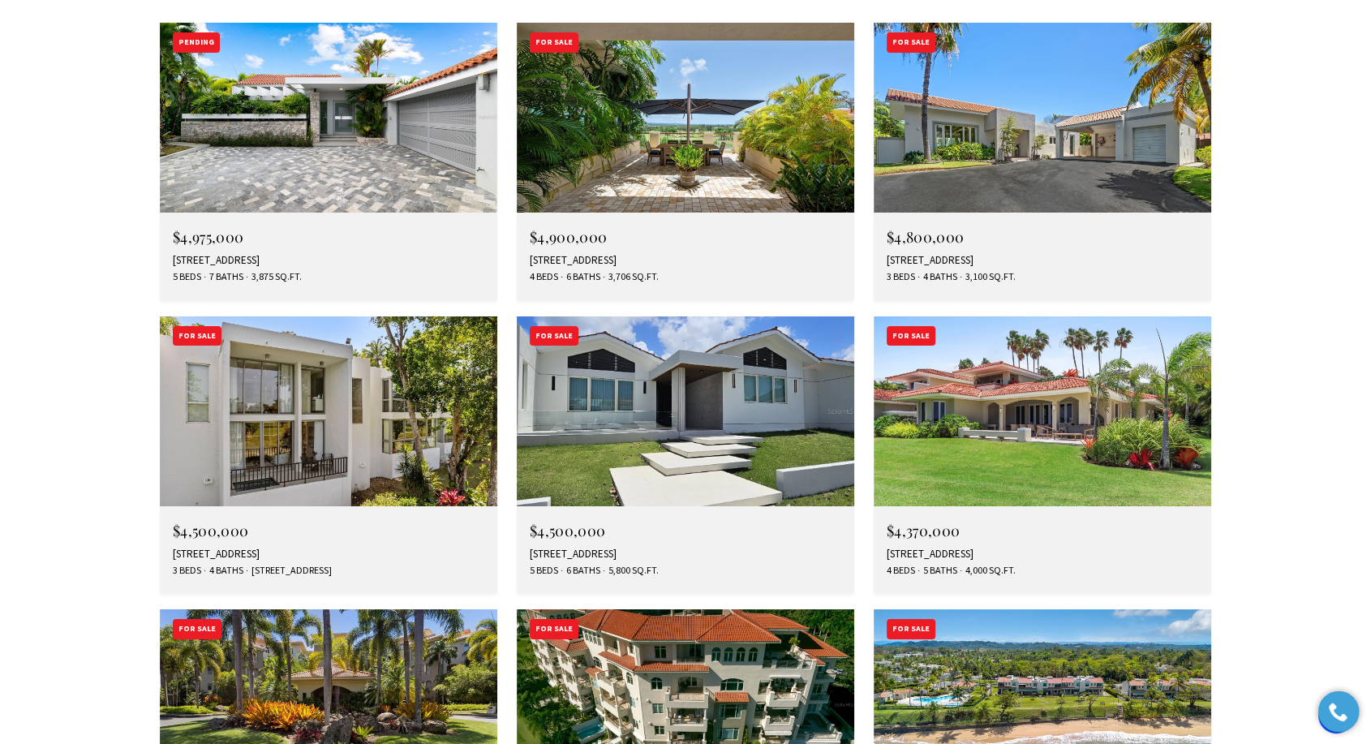
scroll to position [5832, 0]
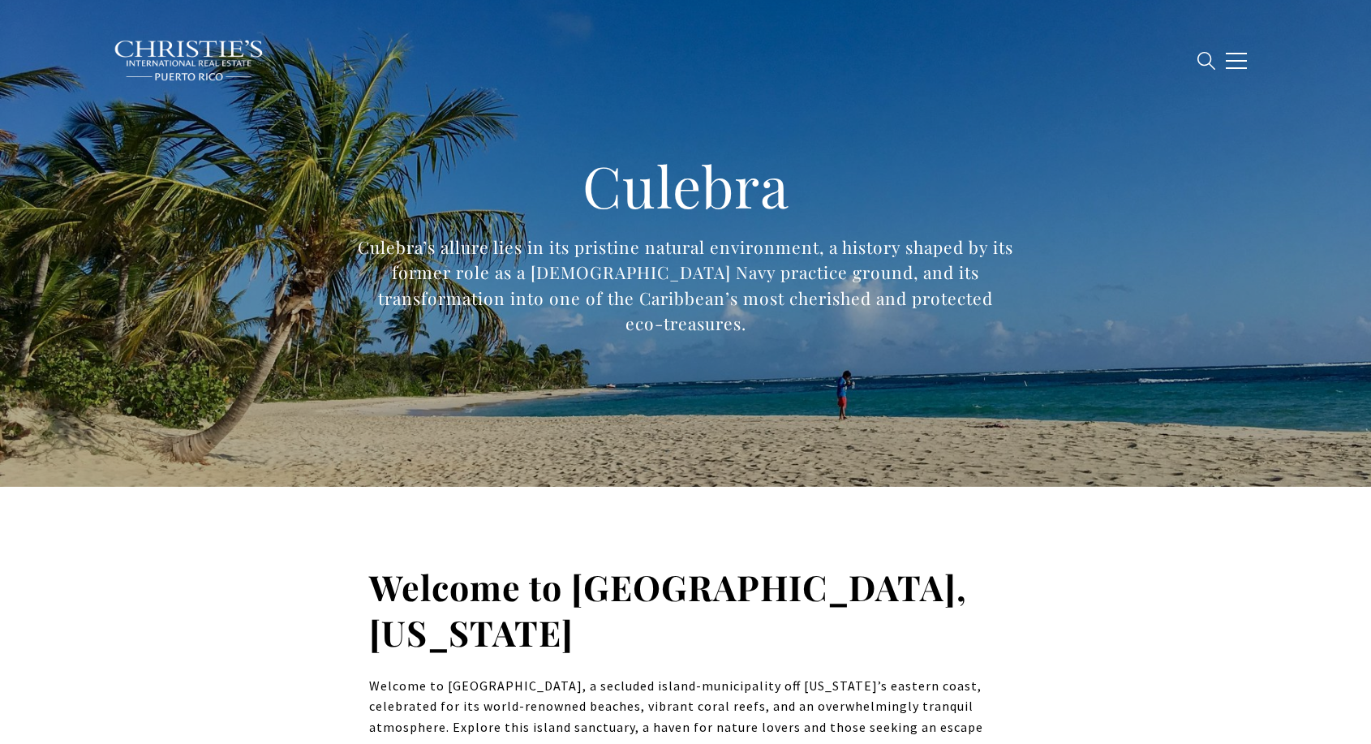
type input "**********"
type input "*********"
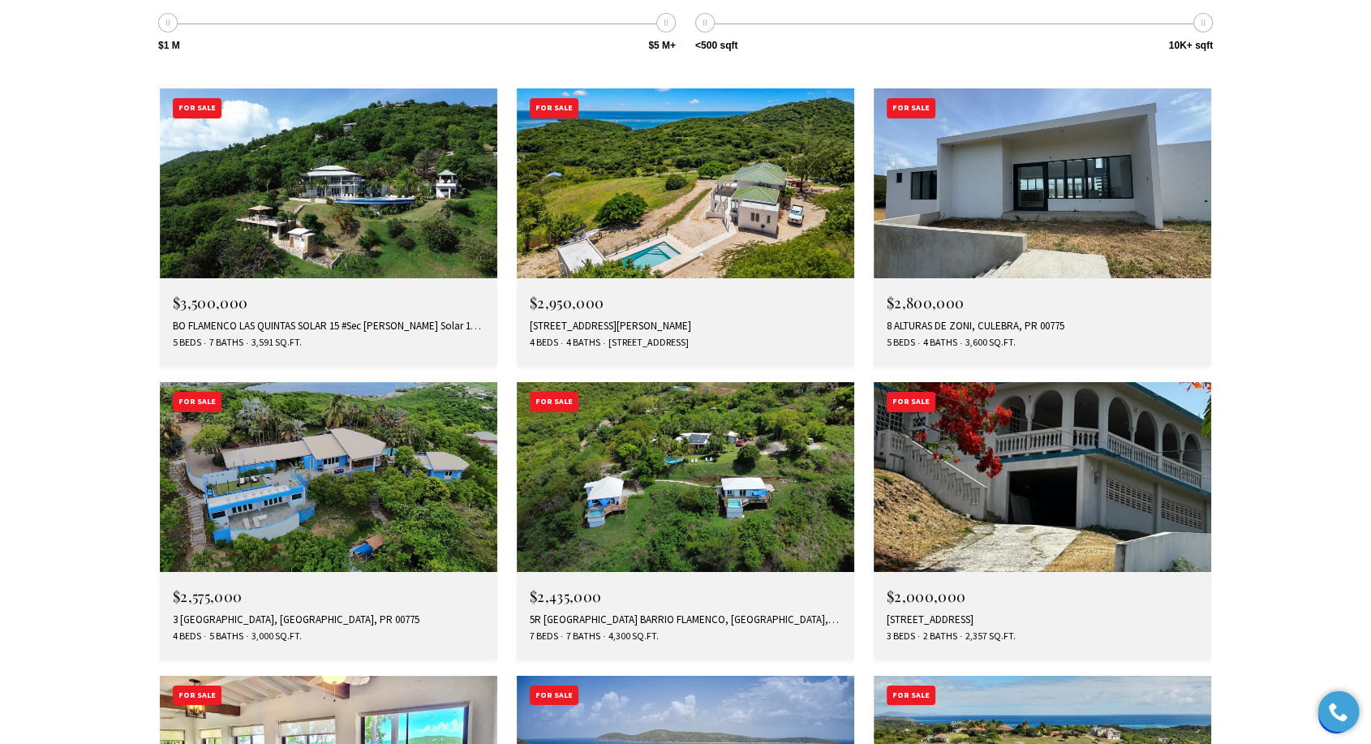
scroll to position [5732, 0]
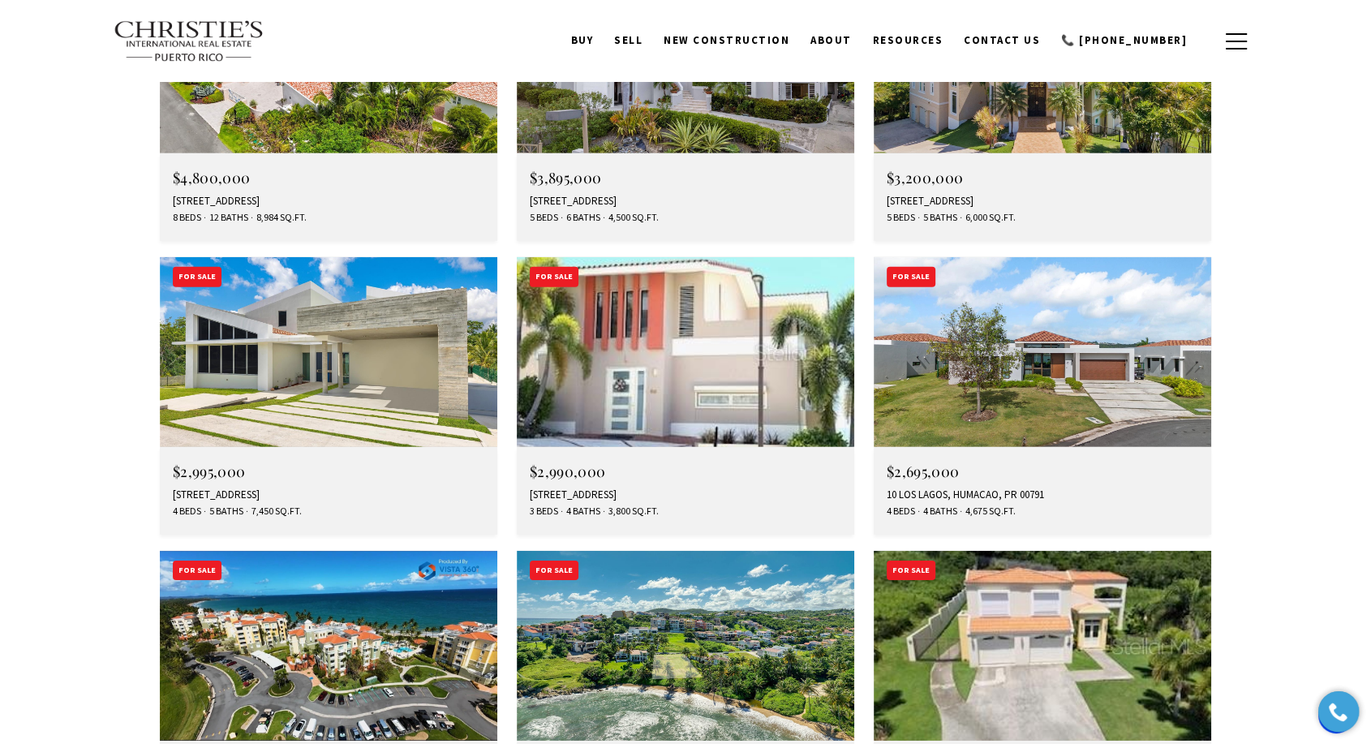
scroll to position [4745, 0]
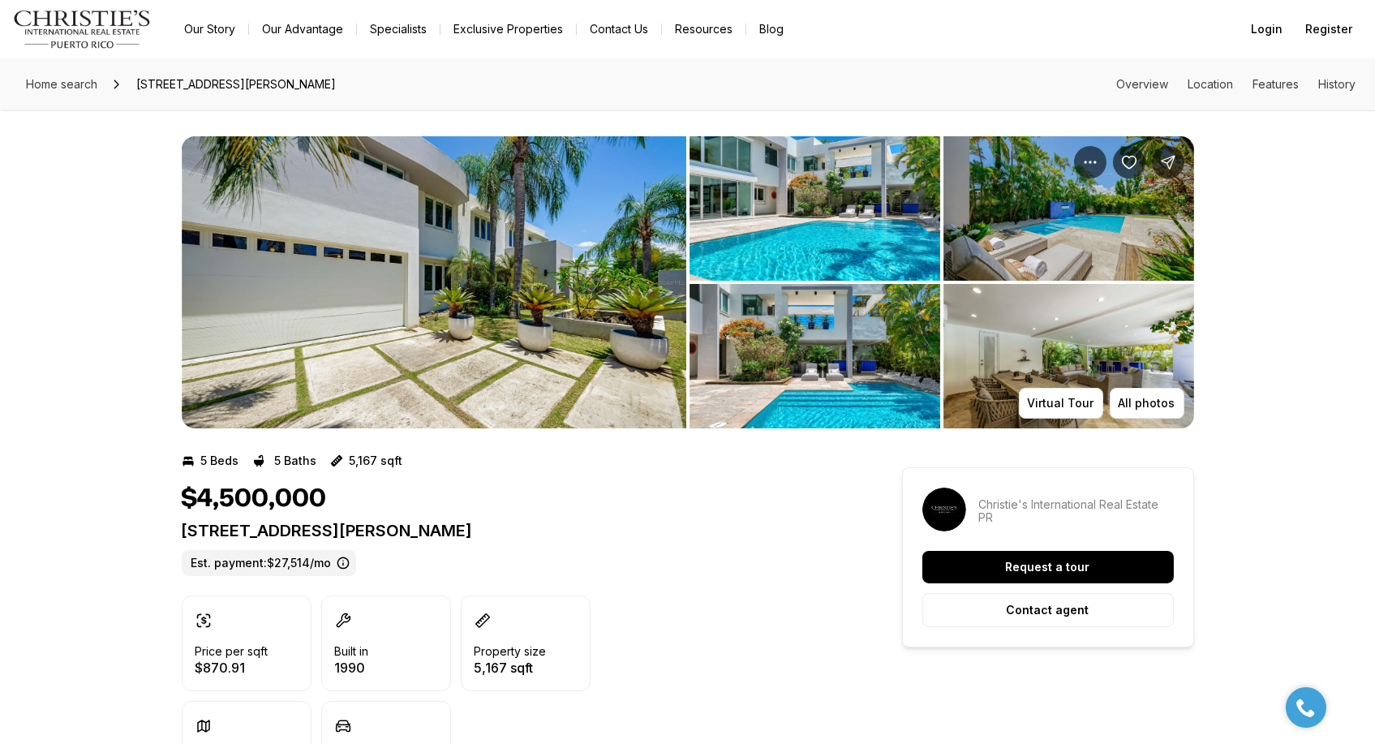
click at [398, 531] on p "[STREET_ADDRESS][PERSON_NAME]" at bounding box center [513, 530] width 662 height 19
click at [397, 531] on p "[STREET_ADDRESS][PERSON_NAME]" at bounding box center [513, 530] width 662 height 19
copy p "[STREET_ADDRESS][PERSON_NAME]"
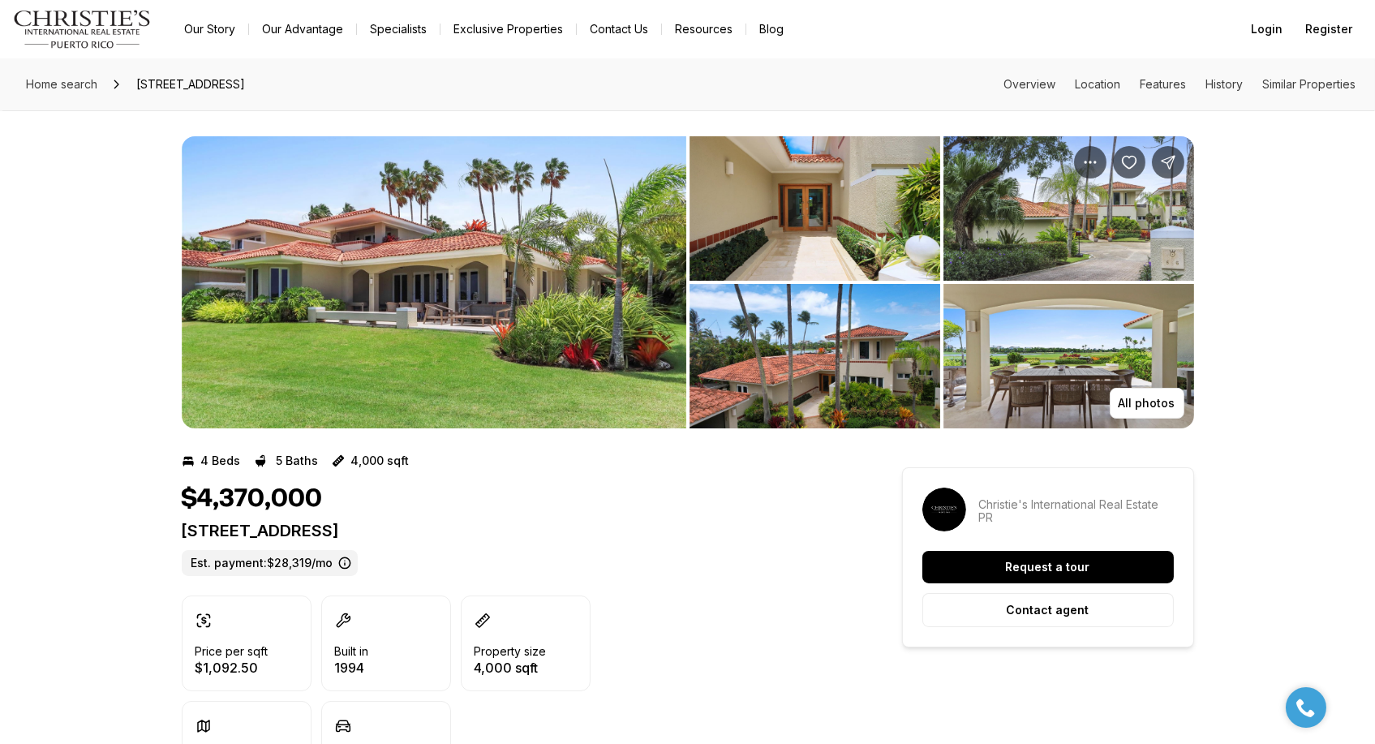
click at [377, 539] on p "#5 THE GREENS ST DORADO PR, 00646" at bounding box center [513, 530] width 662 height 19
click at [377, 536] on p "#5 THE GREENS ST DORADO PR, 00646" at bounding box center [513, 530] width 662 height 19
copy p "#5 THE GREENS ST DORADO PR, 00646"
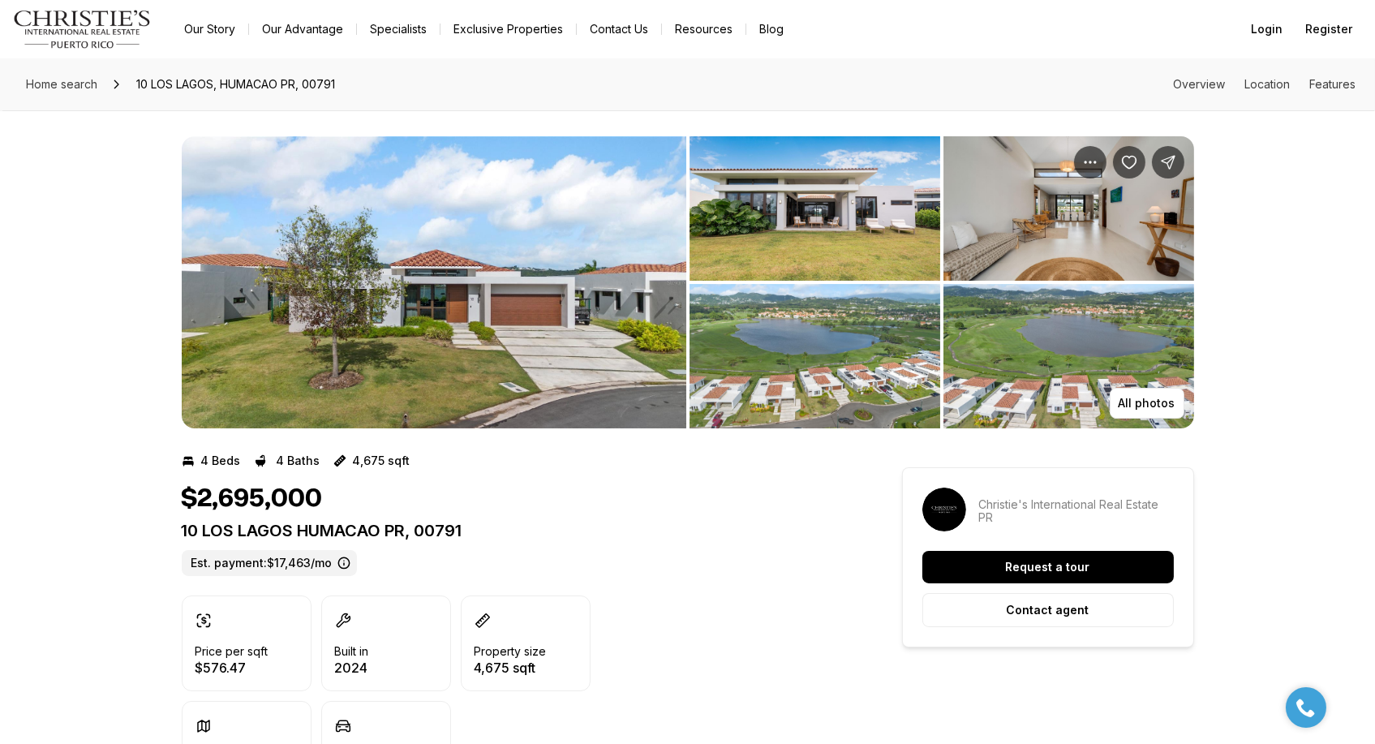
click at [387, 535] on p "10 LOS LAGOS HUMACAO PR, 00791" at bounding box center [513, 530] width 662 height 19
copy p "10 LOS LAGOS HUMACAO PR, 00791"
drag, startPoint x: 76, startPoint y: 337, endPoint x: 283, endPoint y: 269, distance: 217.6
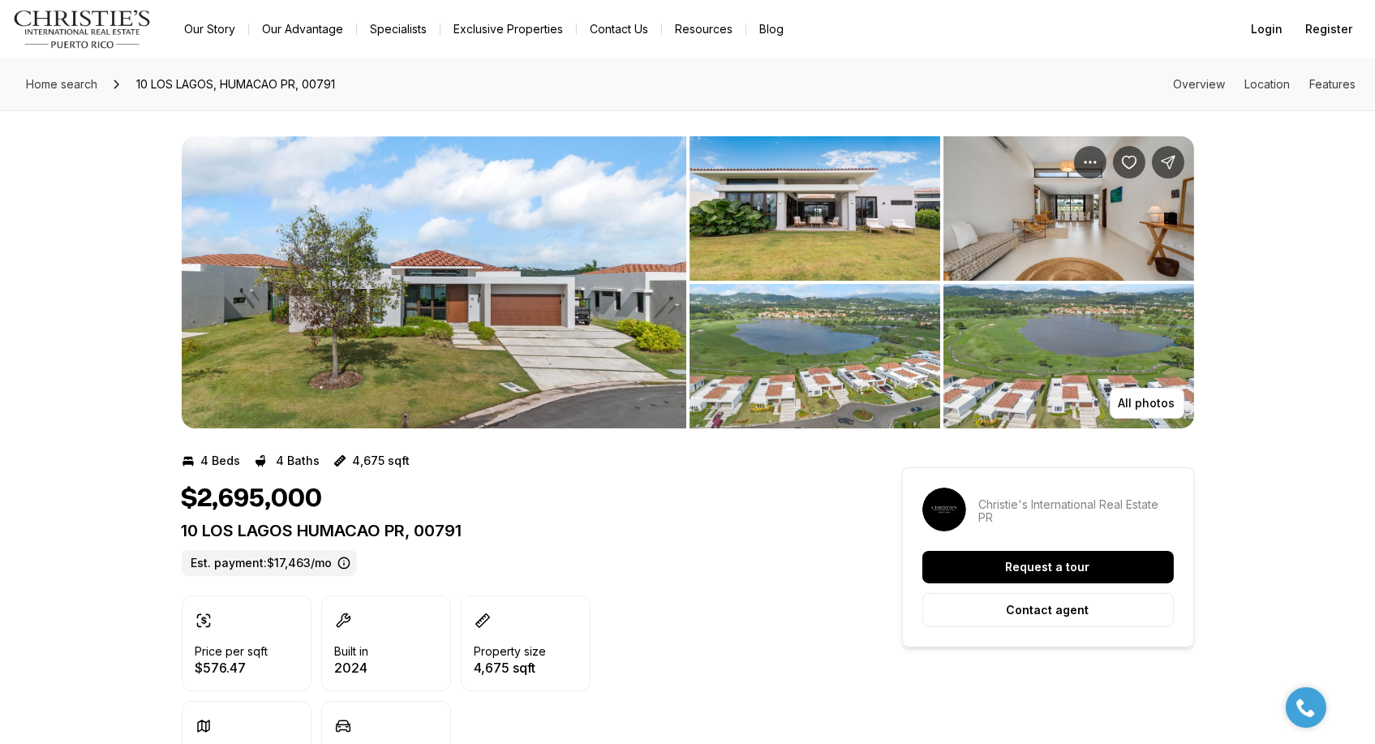
click at [76, 337] on div "All photos" at bounding box center [687, 269] width 1375 height 318
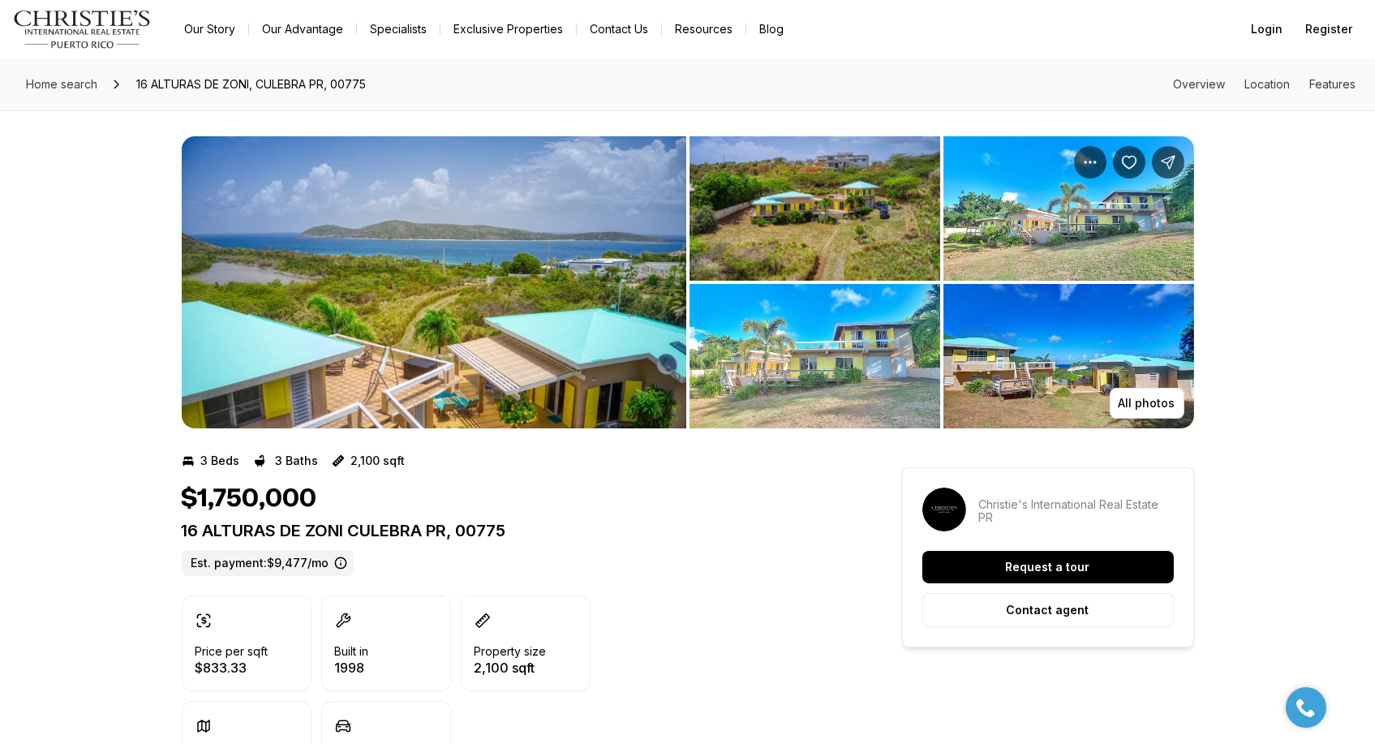
click at [391, 532] on p "16 ALTURAS DE ZONI CULEBRA PR, 00775" at bounding box center [513, 530] width 662 height 19
copy p "16 ALTURAS DE ZONI CULEBRA PR, 00775"
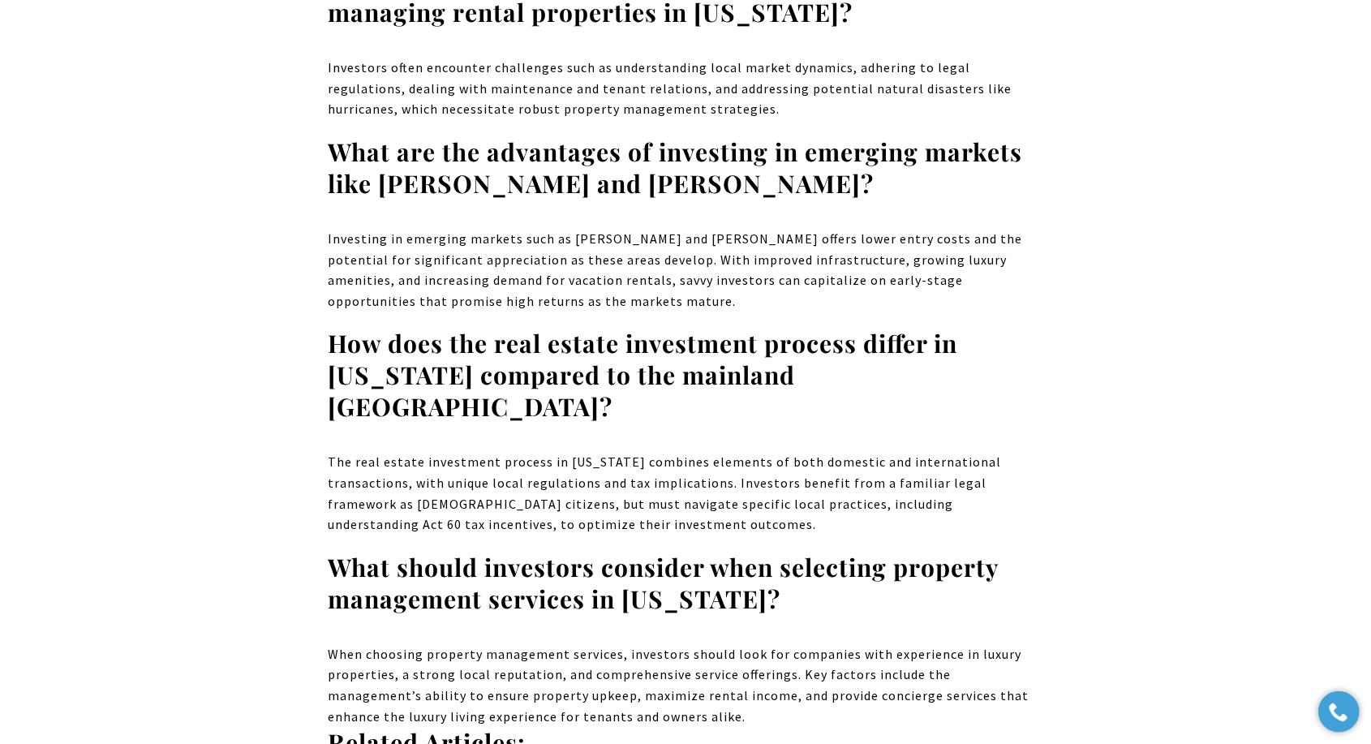
scroll to position [18934, 0]
